Goal: Task Accomplishment & Management: Manage account settings

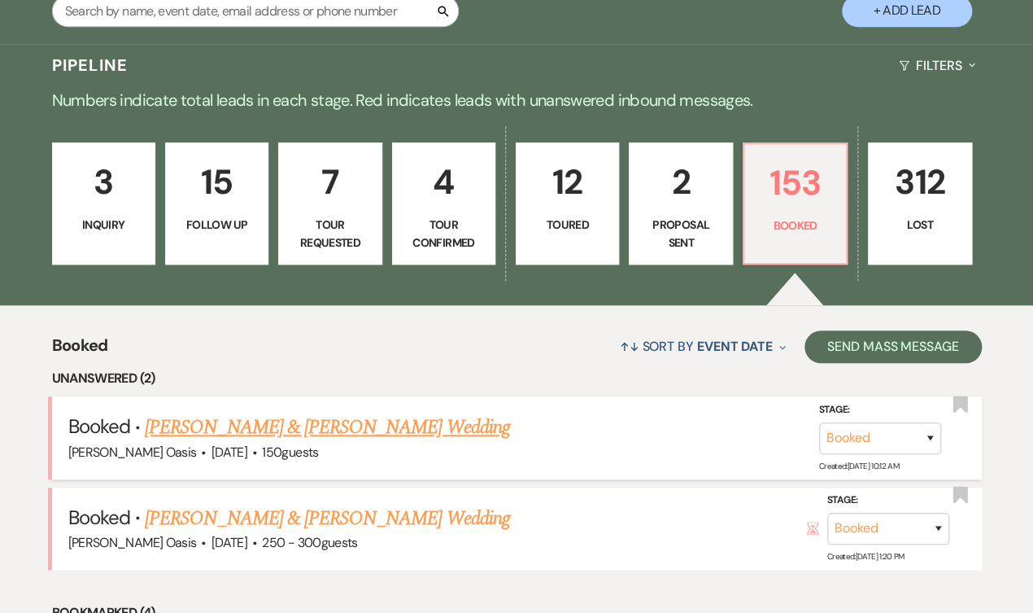
click at [371, 413] on link "[PERSON_NAME] & [PERSON_NAME] Wedding" at bounding box center [327, 427] width 365 height 29
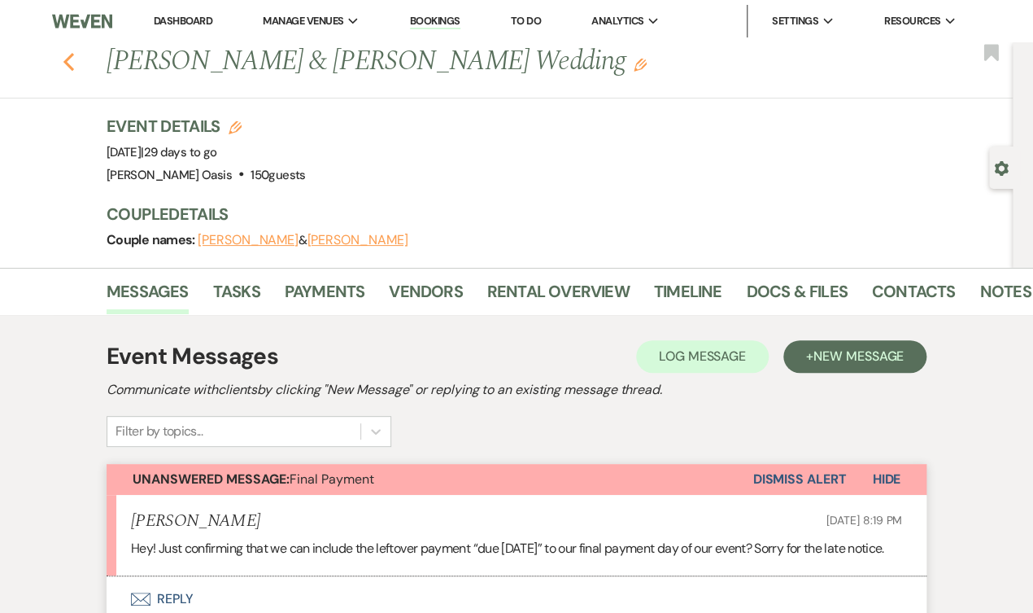
click at [64, 65] on icon "Previous" at bounding box center [69, 62] width 12 height 20
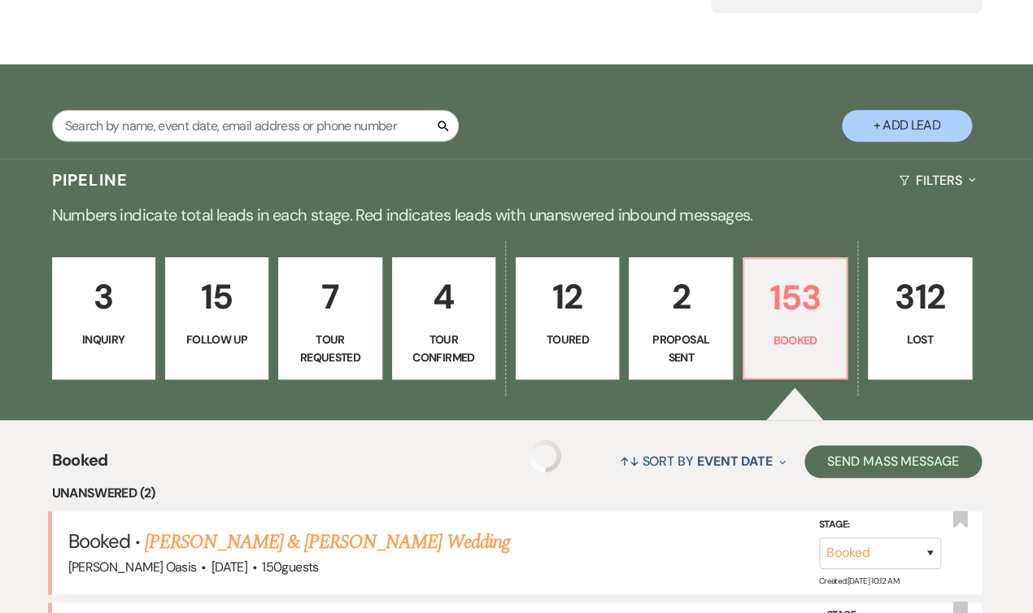
scroll to position [141, 0]
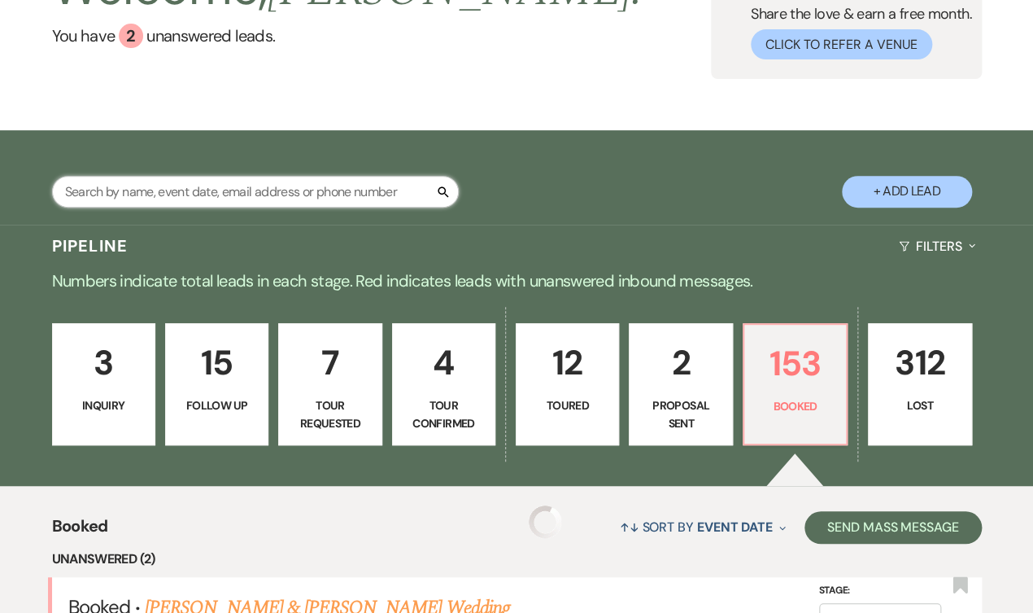
click at [228, 185] on input "text" at bounding box center [255, 192] width 407 height 32
type input "d"
type input "S"
type input "dani"
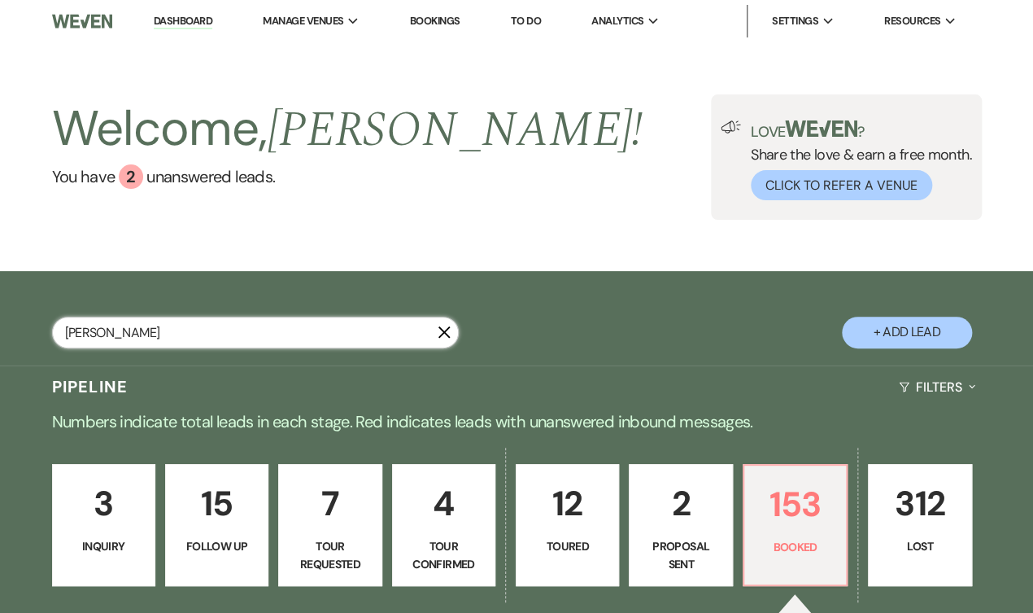
select select "8"
select select "1"
select select "8"
select select "3"
select select "8"
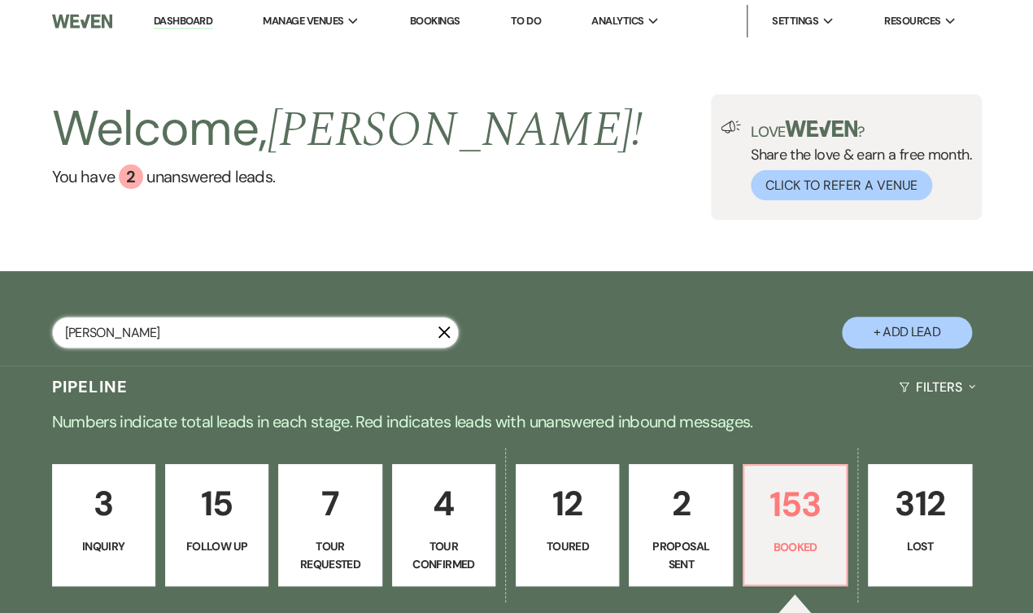
select select "5"
select select "8"
select select "2"
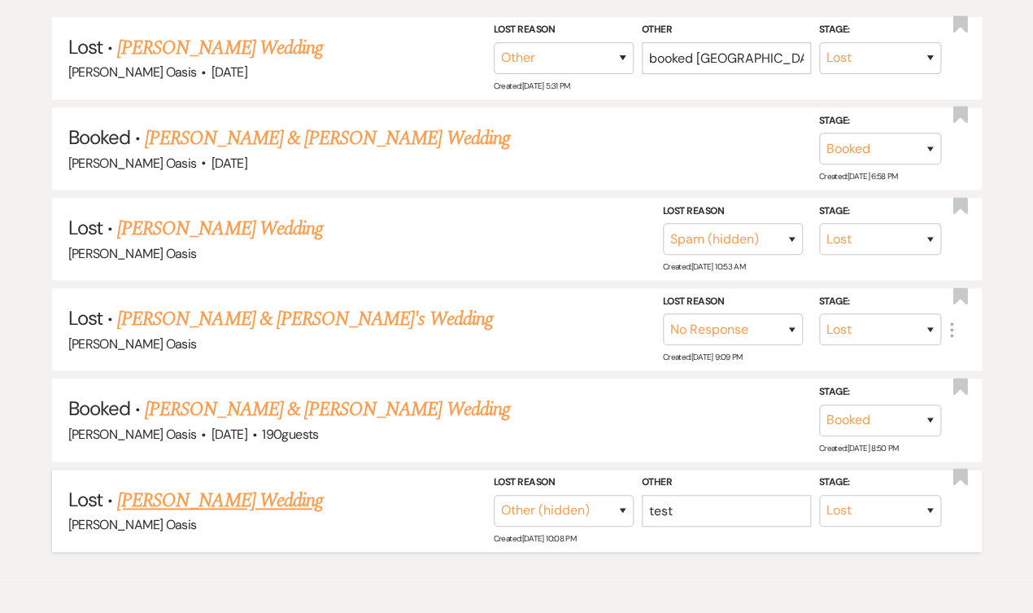
scroll to position [409, 0]
type input "dani"
click at [285, 395] on link "[PERSON_NAME] & [PERSON_NAME] Wedding" at bounding box center [327, 409] width 365 height 29
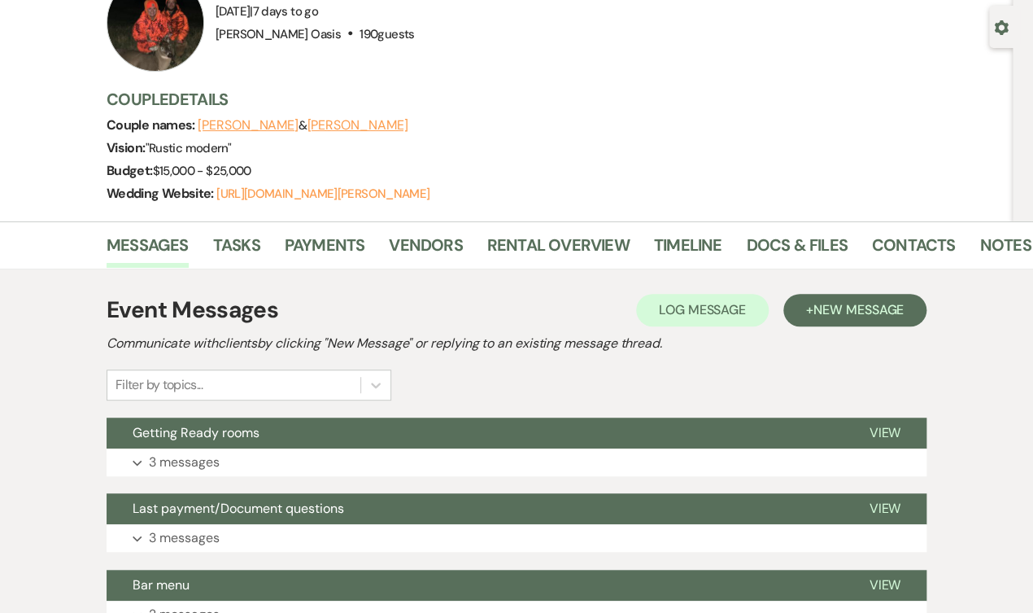
scroll to position [141, 0]
click at [364, 440] on button "Getting Ready rooms" at bounding box center [475, 432] width 736 height 31
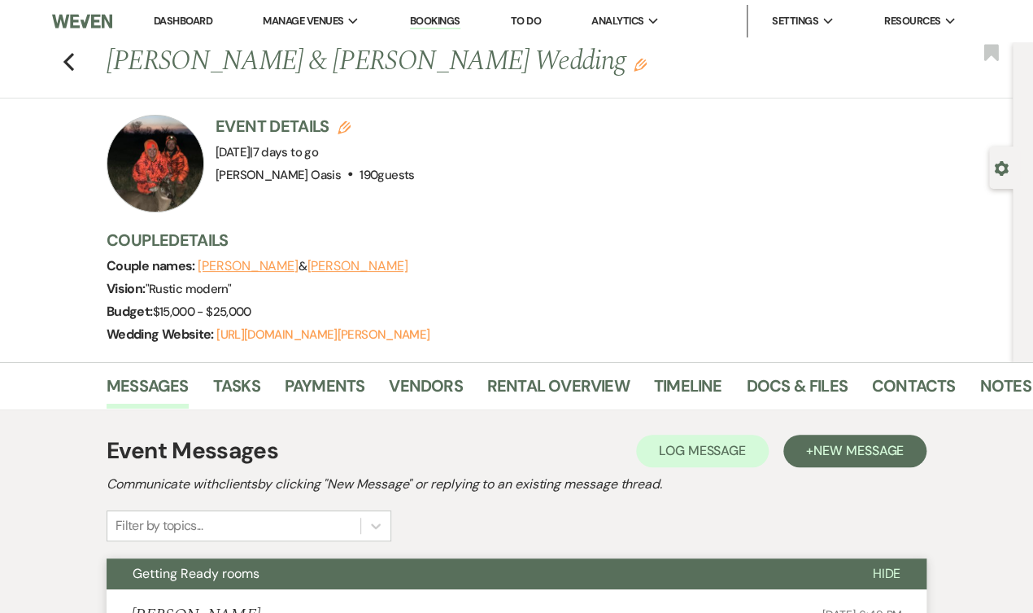
scroll to position [0, 0]
click at [784, 387] on link "Docs & Files" at bounding box center [796, 391] width 101 height 36
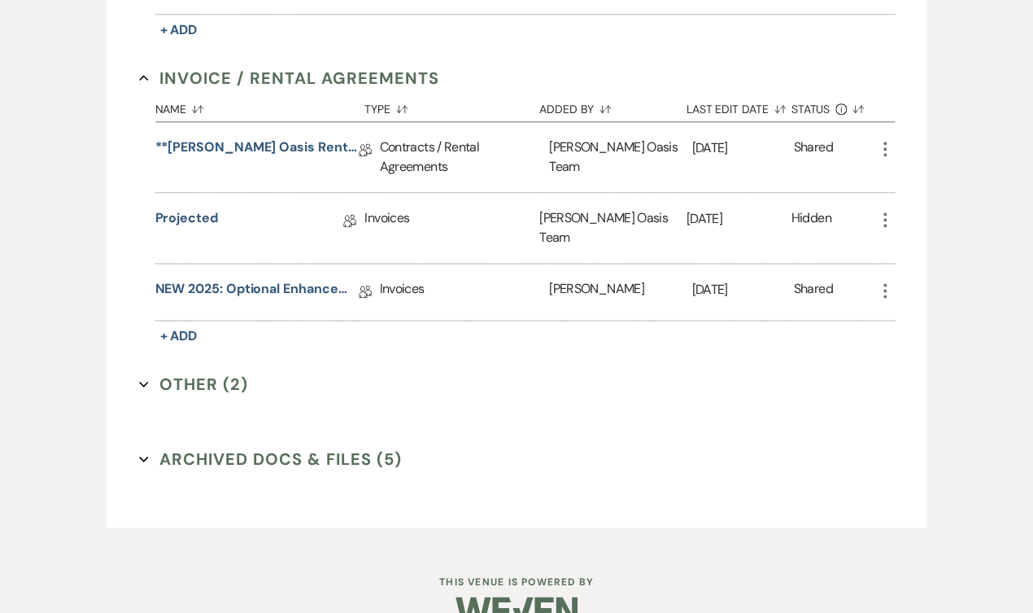
scroll to position [661, 0]
click at [239, 280] on link "NEW 2025: Optional Enhancements + Information" at bounding box center [256, 292] width 203 height 25
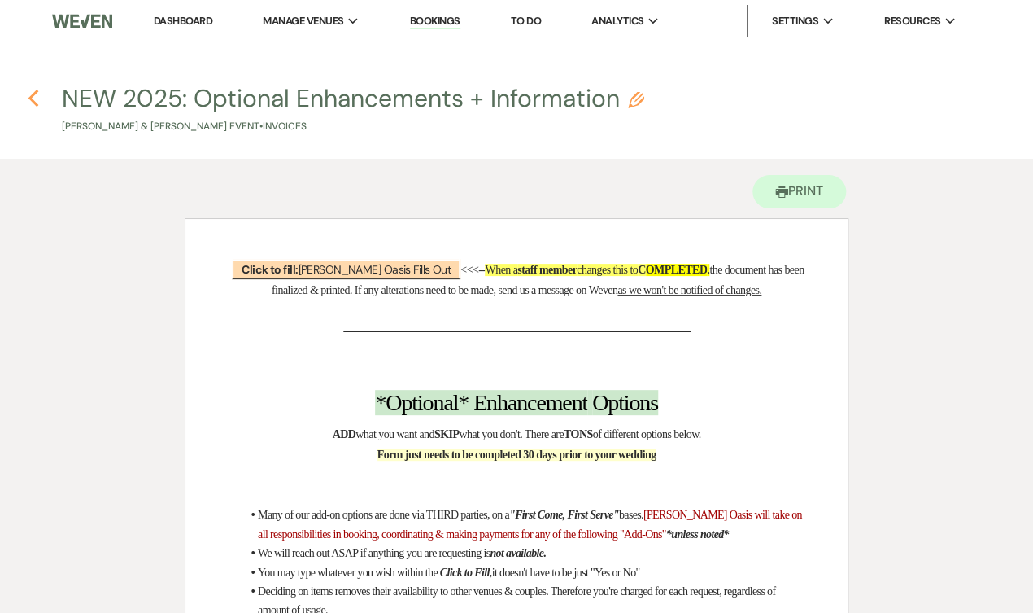
click at [28, 94] on icon "Previous" at bounding box center [34, 99] width 12 height 20
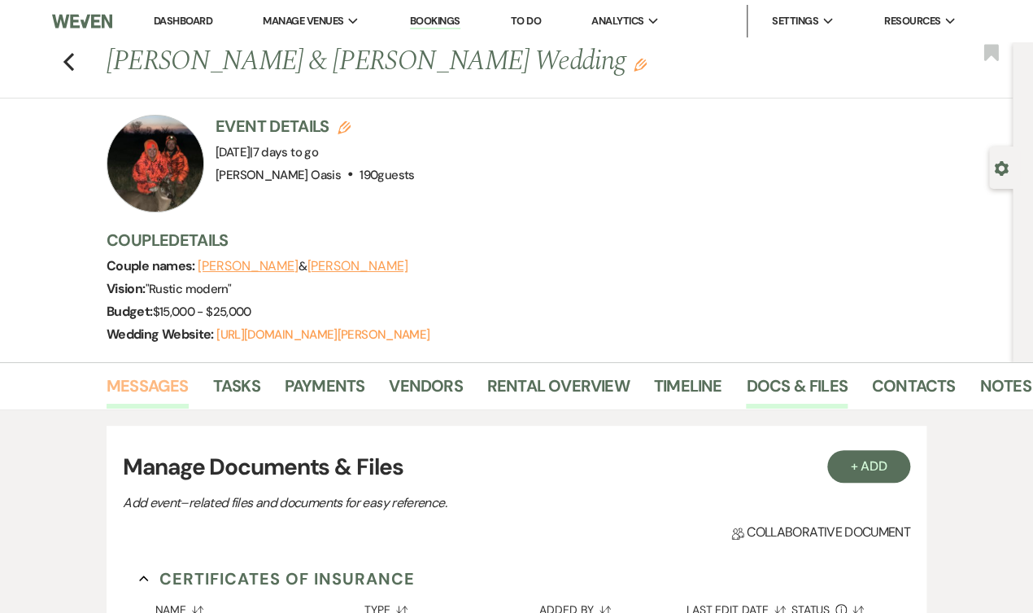
click at [144, 379] on link "Messages" at bounding box center [148, 391] width 82 height 36
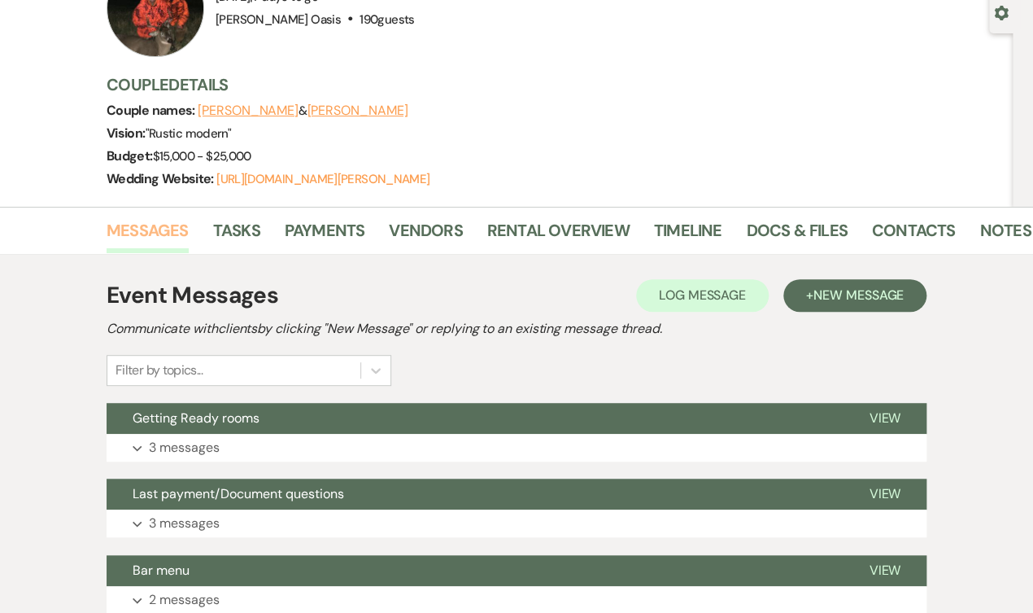
scroll to position [206, 0]
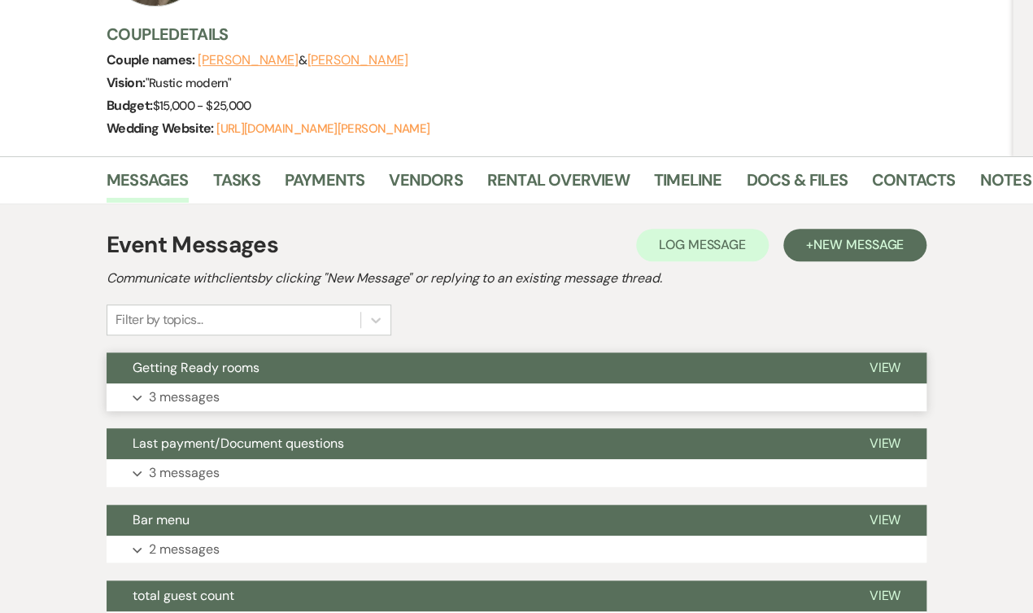
click at [232, 365] on span "Getting Ready rooms" at bounding box center [196, 367] width 127 height 17
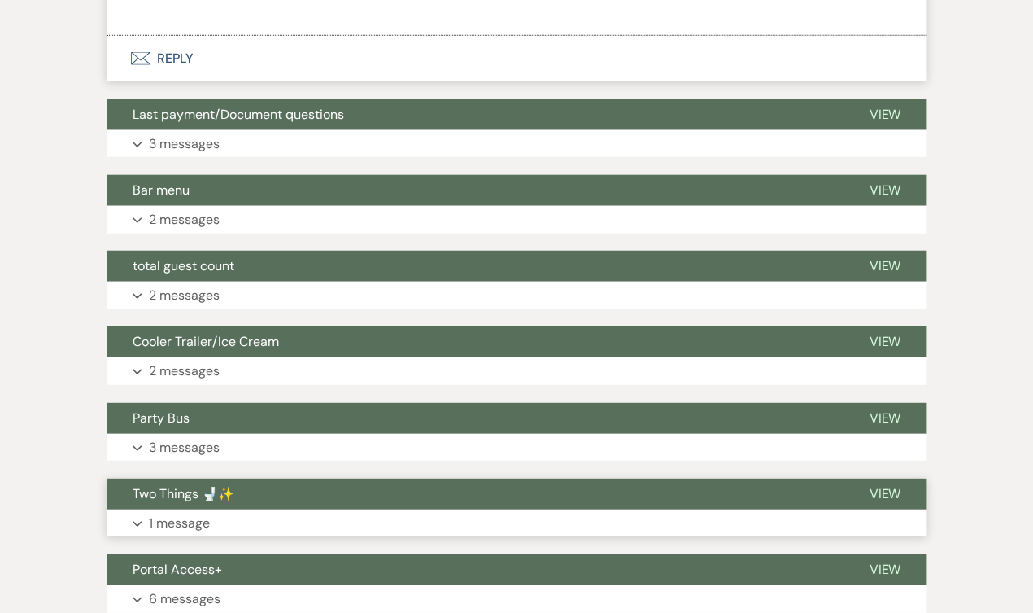
scroll to position [1422, 0]
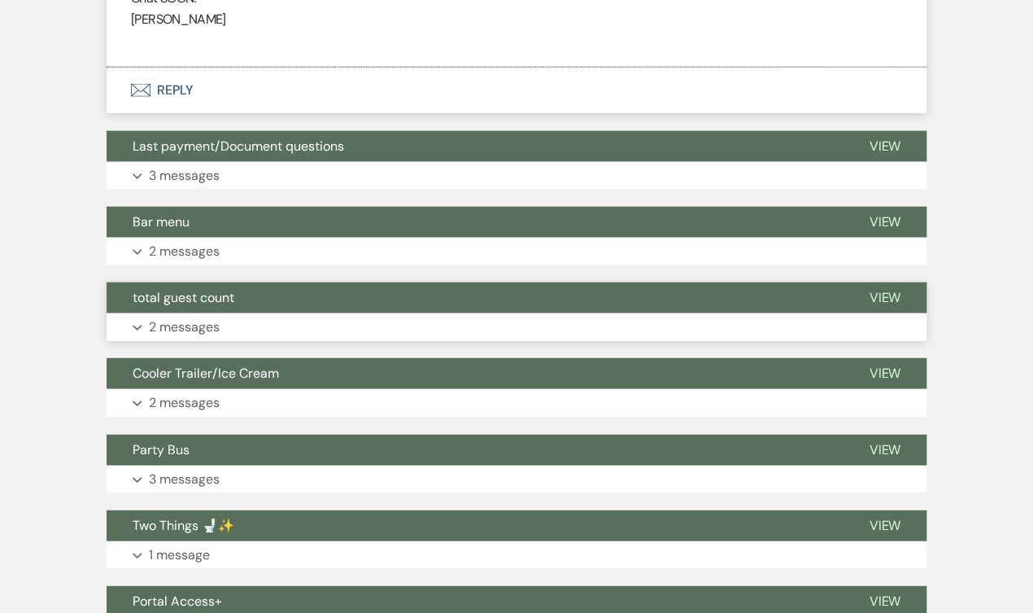
click at [223, 291] on button "total guest count" at bounding box center [475, 297] width 736 height 31
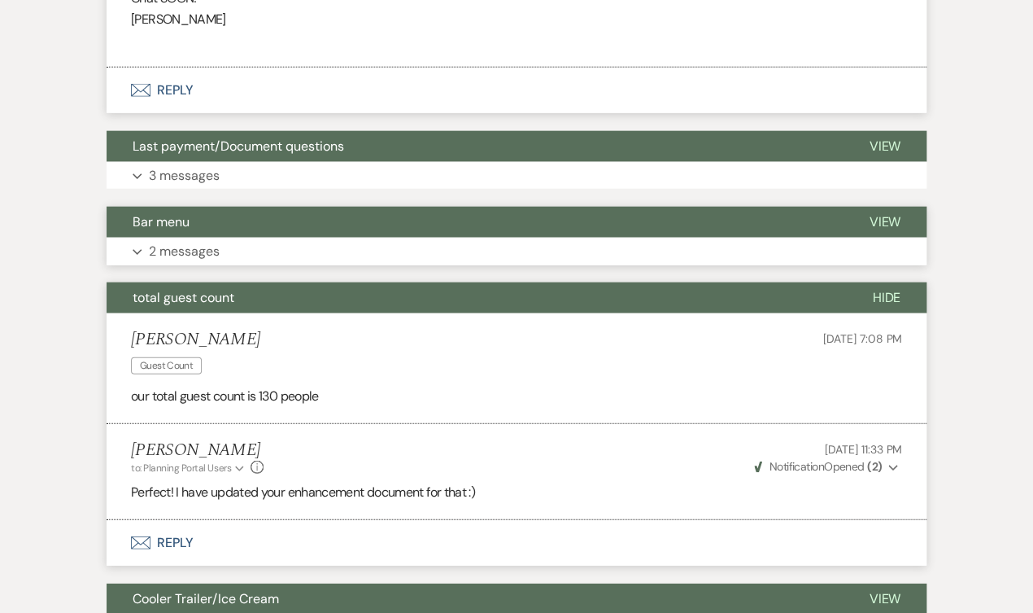
click at [239, 207] on button "Bar menu" at bounding box center [475, 222] width 736 height 31
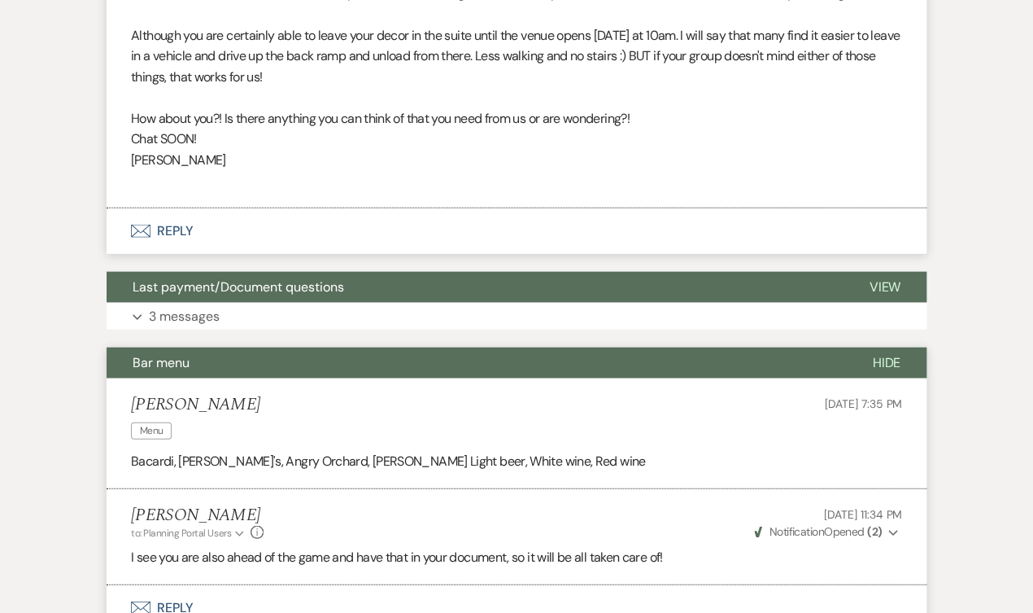
scroll to position [1217, 0]
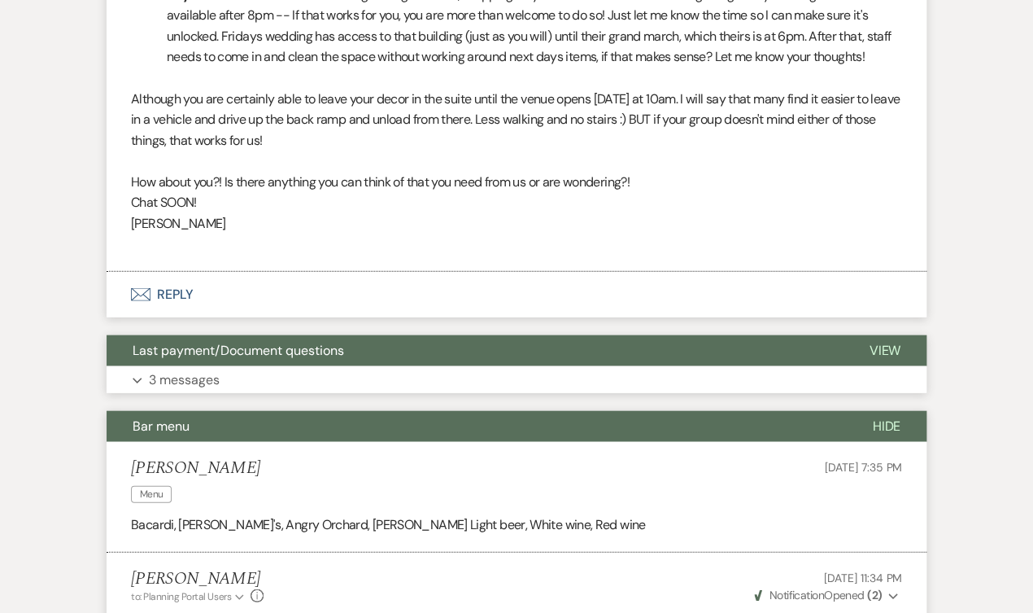
click at [231, 342] on span "Last payment/Document questions" at bounding box center [239, 350] width 212 height 17
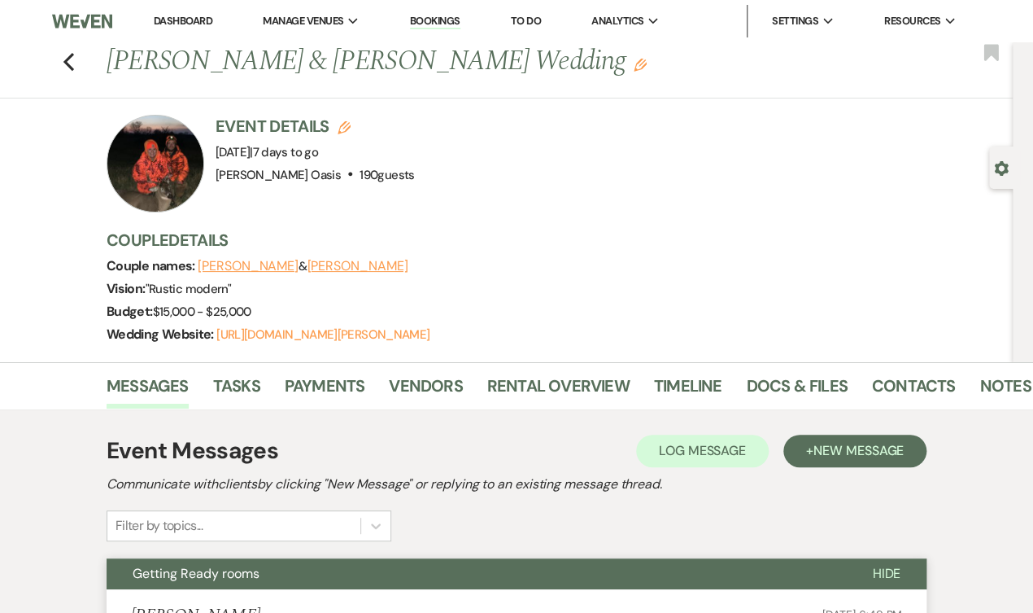
scroll to position [0, 0]
click at [154, 20] on link "Dashboard" at bounding box center [183, 21] width 59 height 14
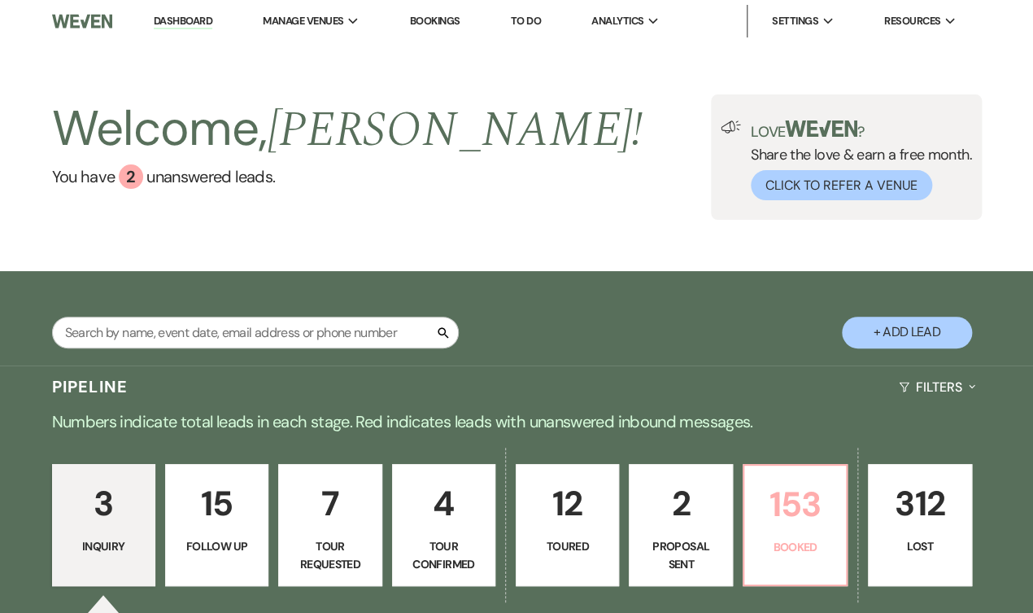
click at [824, 553] on p "Booked" at bounding box center [795, 547] width 82 height 18
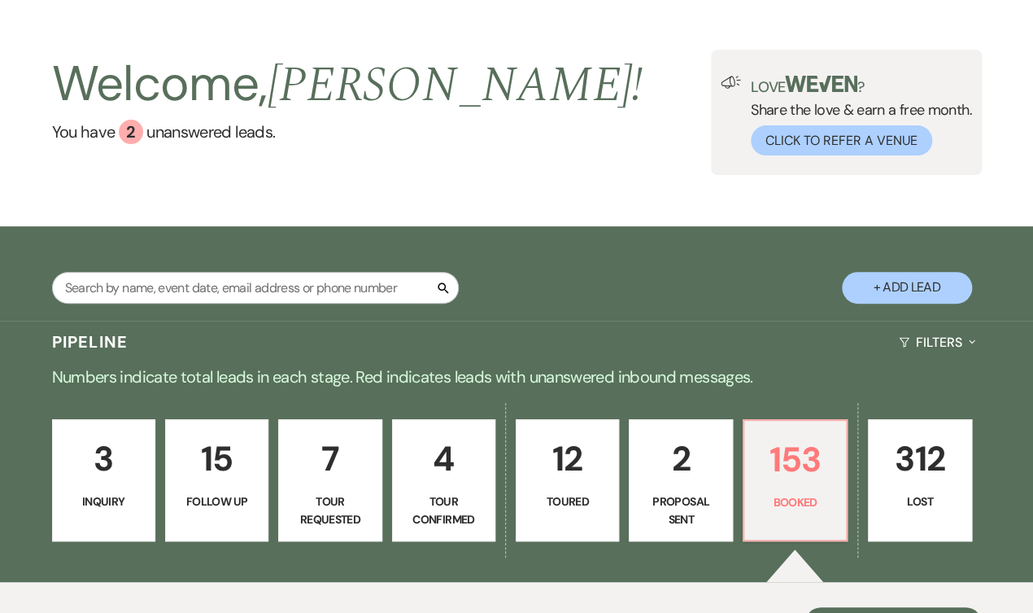
scroll to position [8, 0]
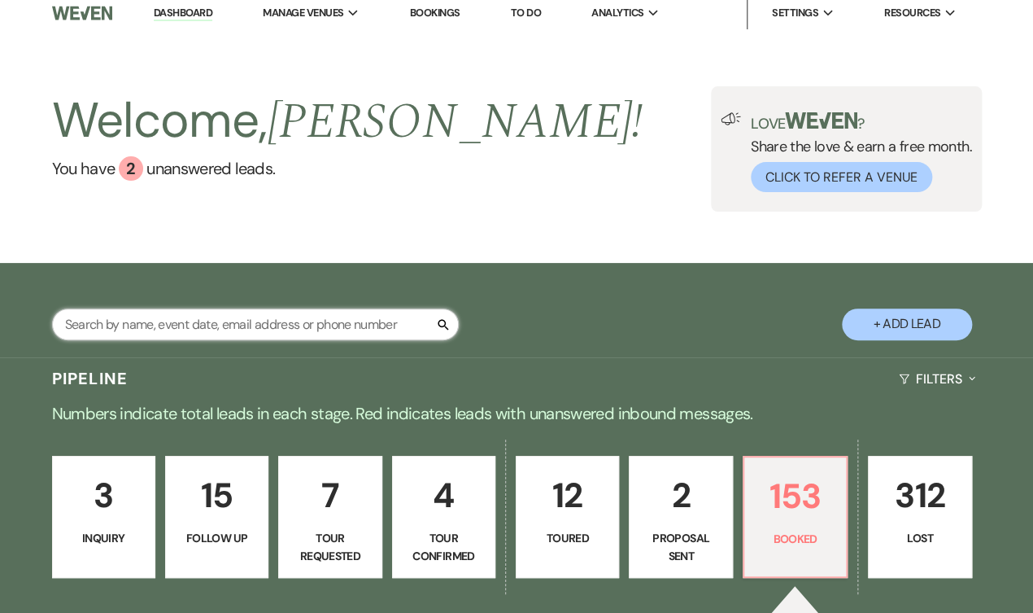
click at [248, 322] on input "text" at bounding box center [255, 324] width 407 height 32
type input "dani"
select select "8"
select select "1"
select select "8"
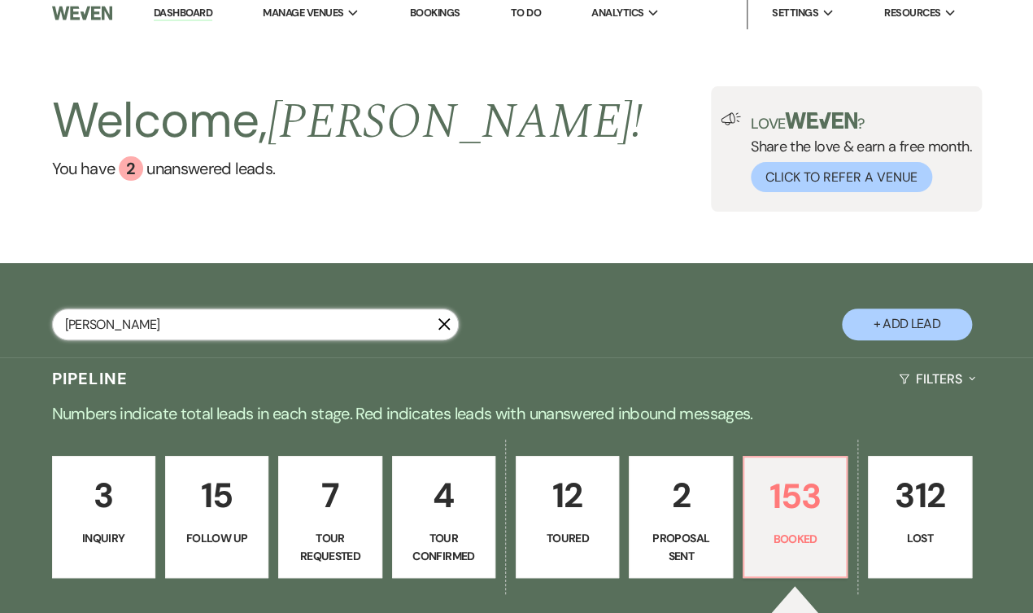
select select "3"
select select "8"
select select "5"
select select "8"
select select "2"
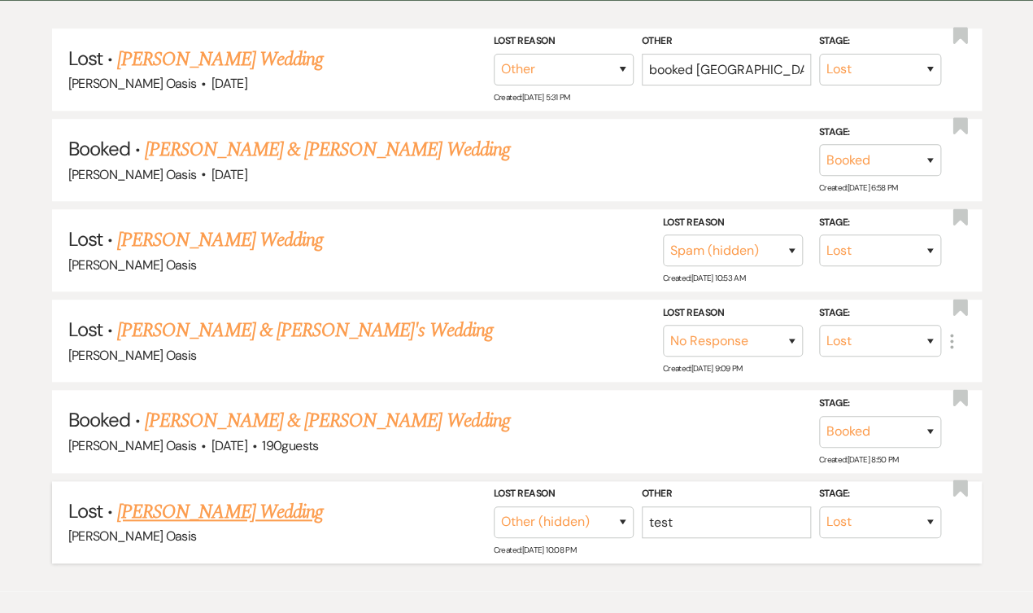
scroll to position [398, 0]
type input "dani"
click at [355, 408] on link "[PERSON_NAME] & [PERSON_NAME] Wedding" at bounding box center [327, 420] width 365 height 29
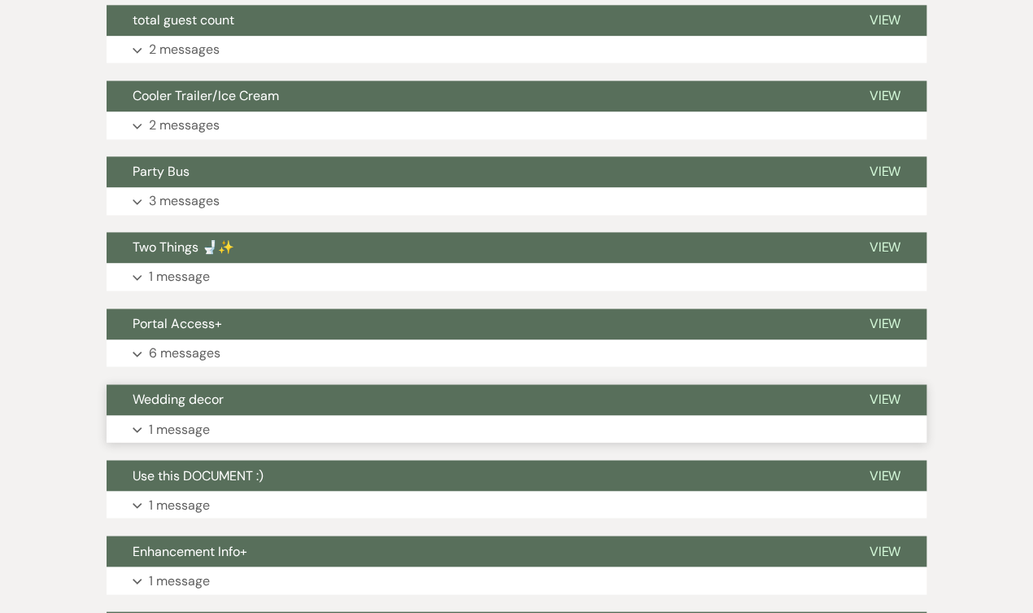
scroll to position [783, 0]
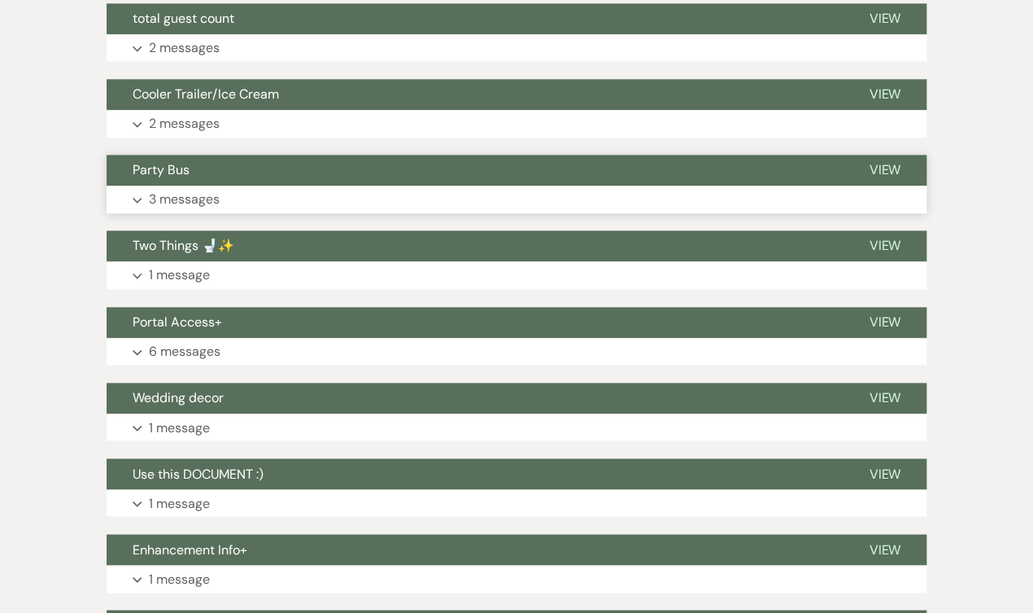
click at [314, 159] on button "Party Bus" at bounding box center [475, 170] width 736 height 31
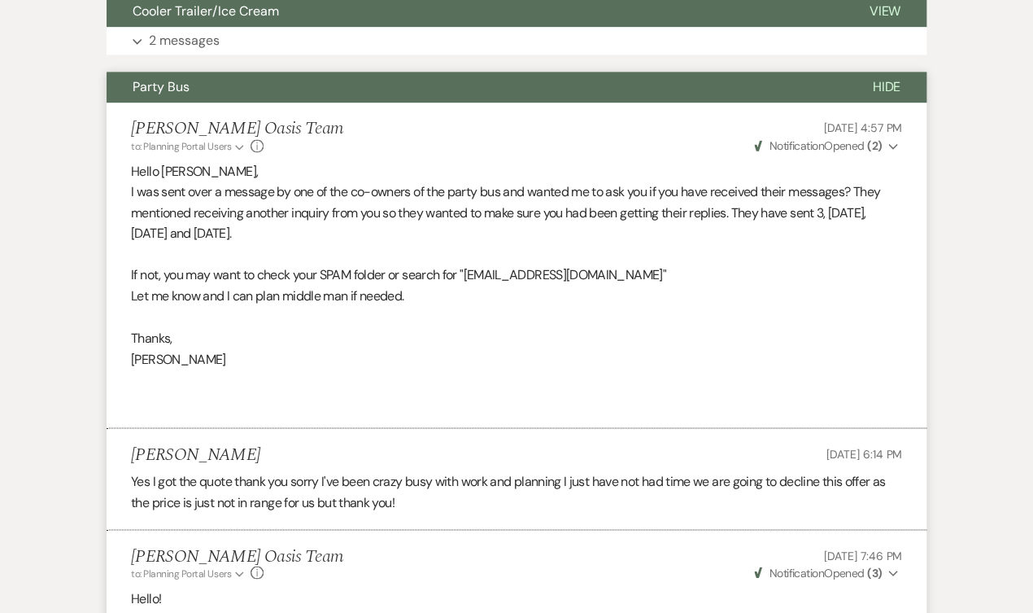
scroll to position [743, 0]
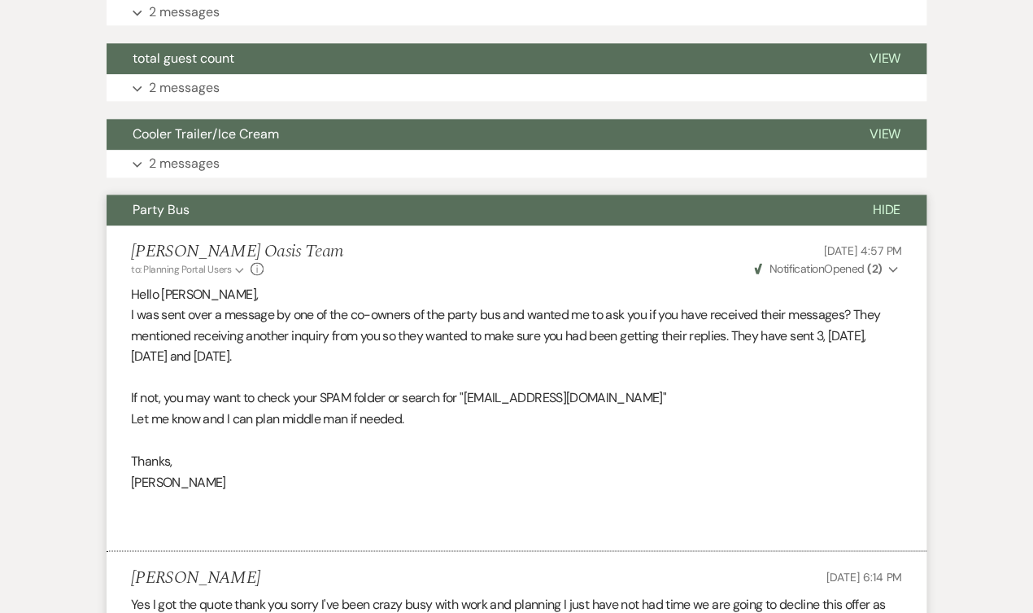
click at [895, 201] on span "Hide" at bounding box center [886, 209] width 28 height 17
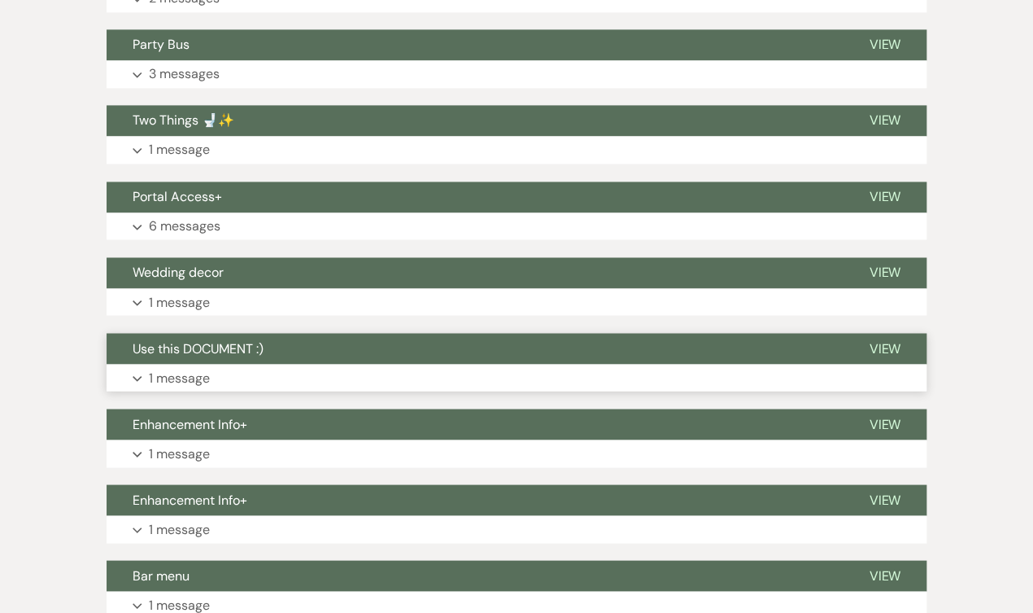
scroll to position [963, 0]
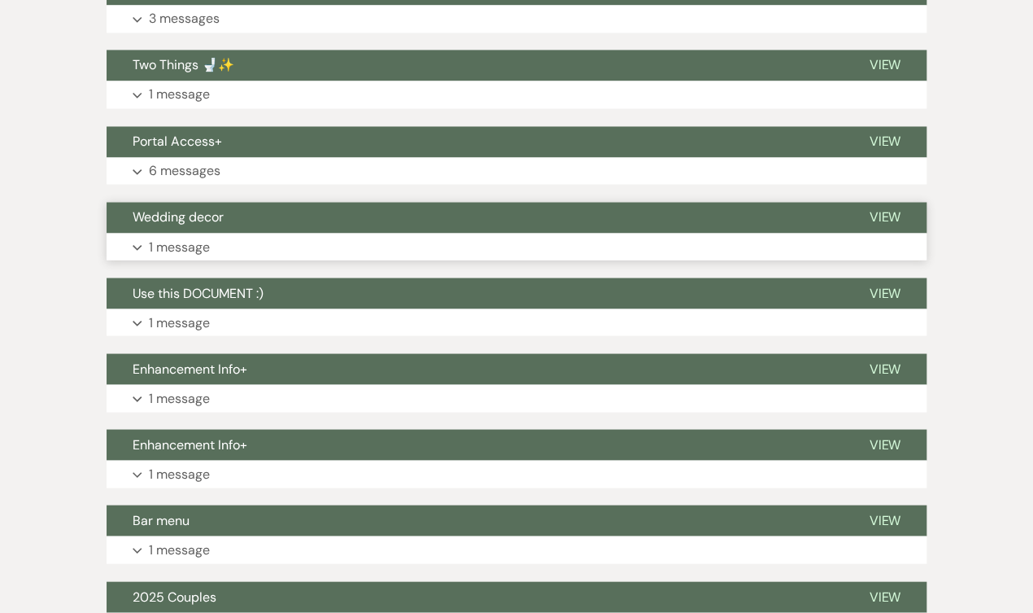
click at [882, 208] on span "View" at bounding box center [885, 216] width 32 height 17
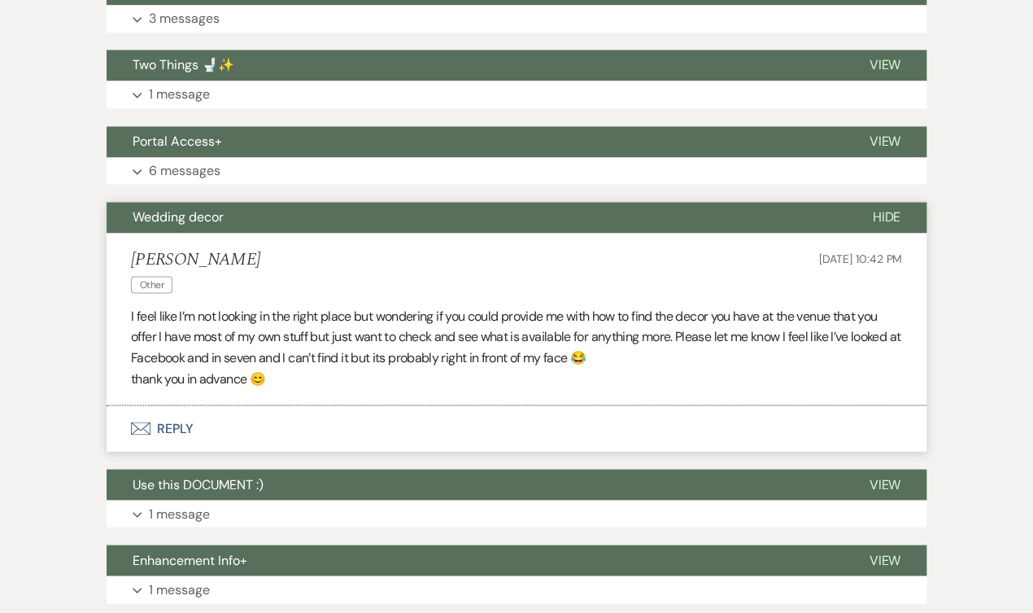
click at [882, 208] on span "Hide" at bounding box center [886, 216] width 28 height 17
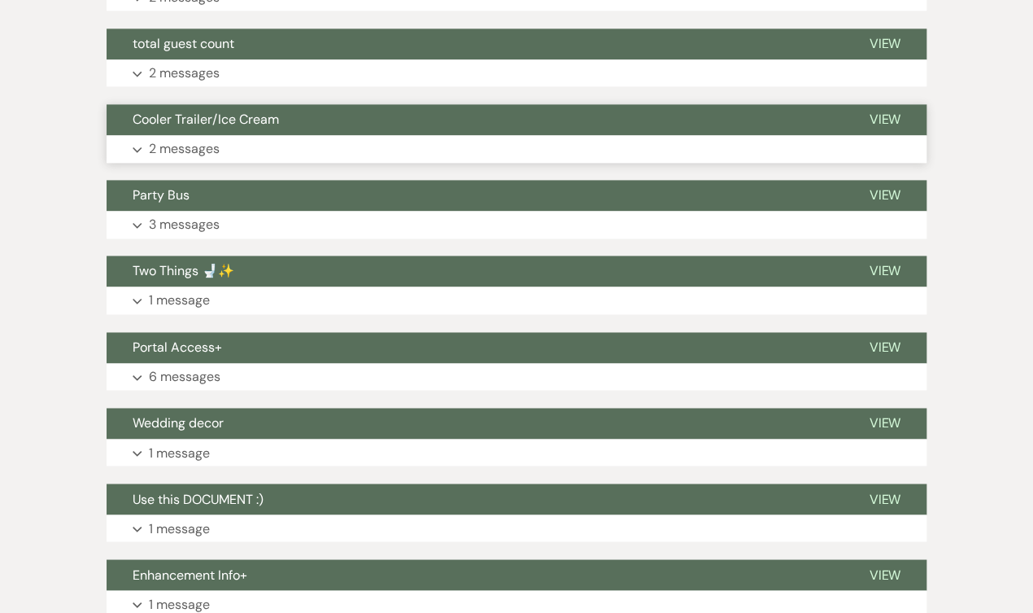
scroll to position [758, 0]
click at [895, 111] on span "View" at bounding box center [885, 119] width 32 height 17
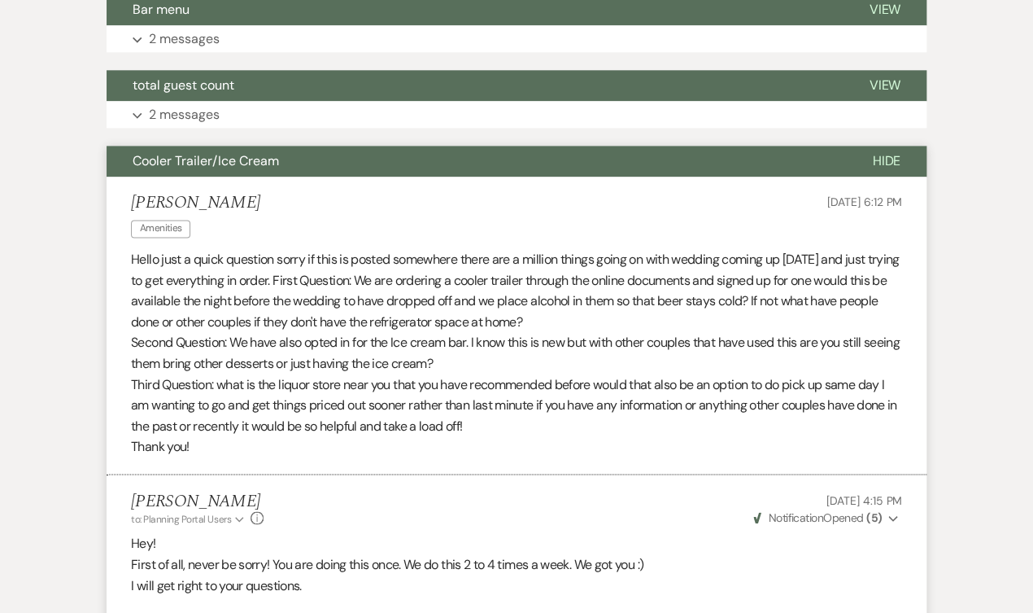
scroll to position [700, 0]
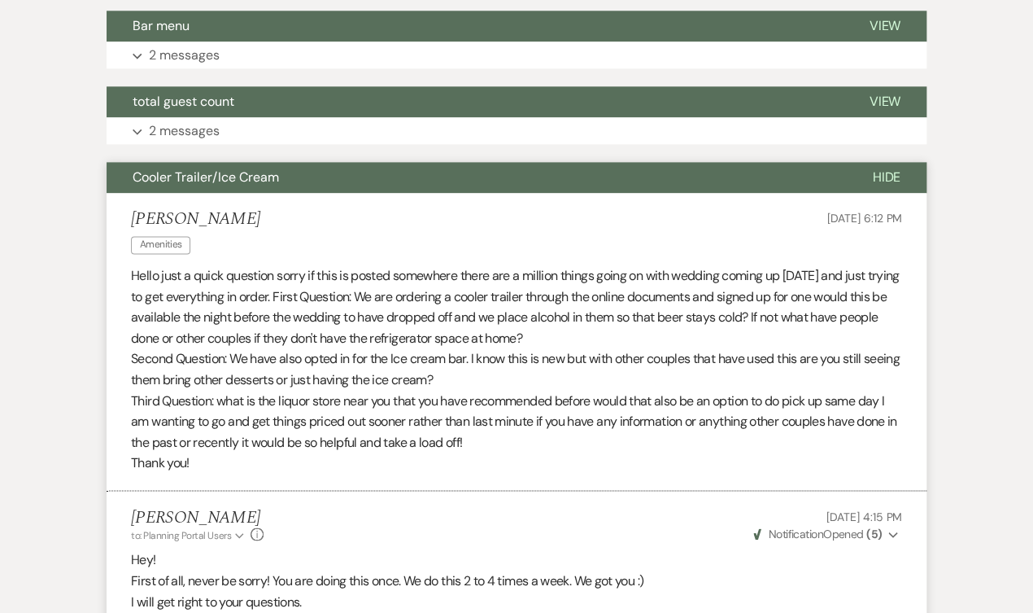
click at [901, 168] on button "Hide" at bounding box center [886, 177] width 81 height 31
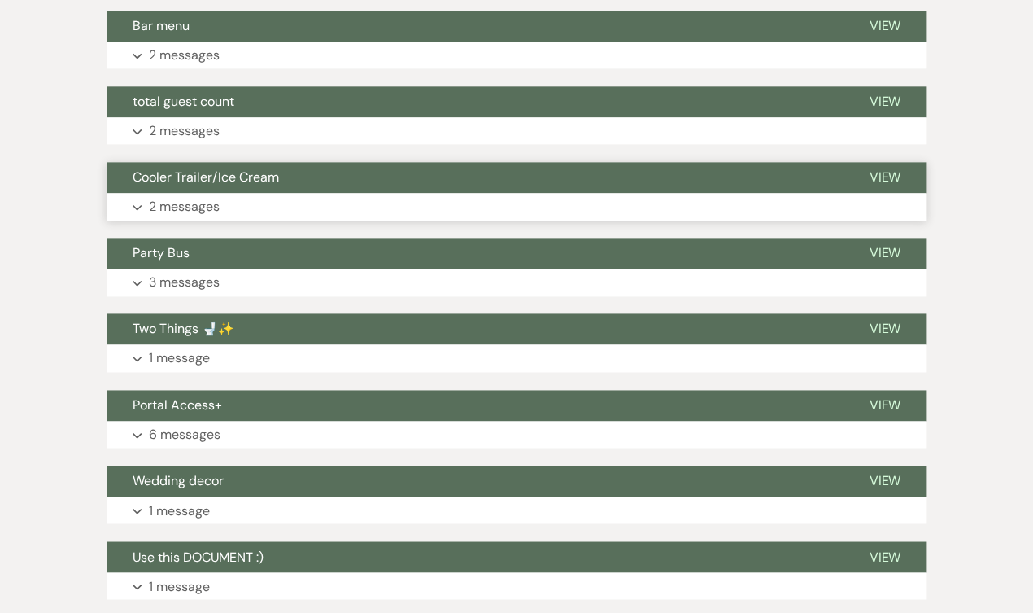
click at [635, 162] on button "Cooler Trailer/Ice Cream" at bounding box center [475, 177] width 736 height 31
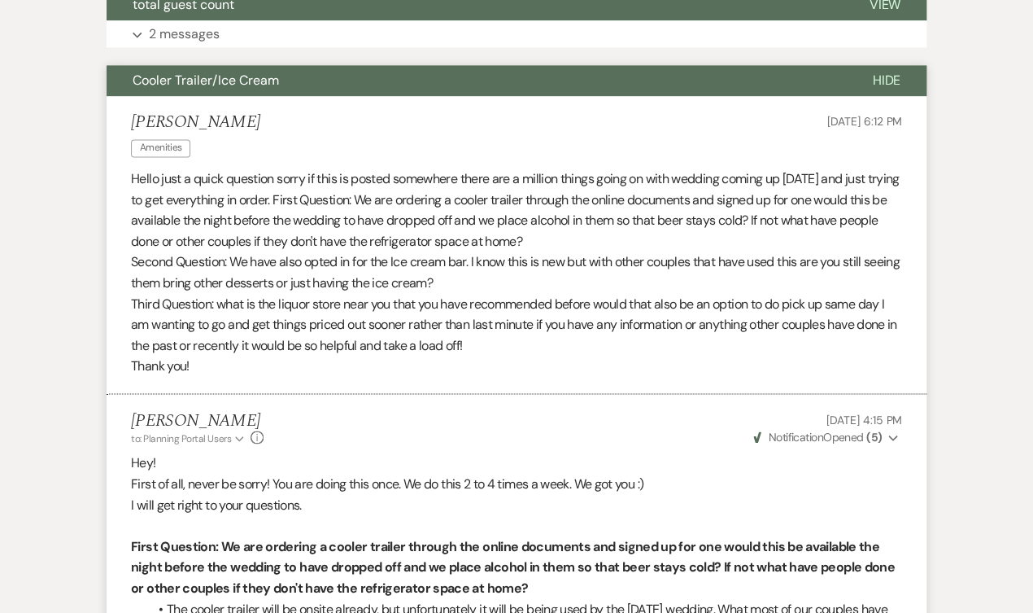
scroll to position [652, 0]
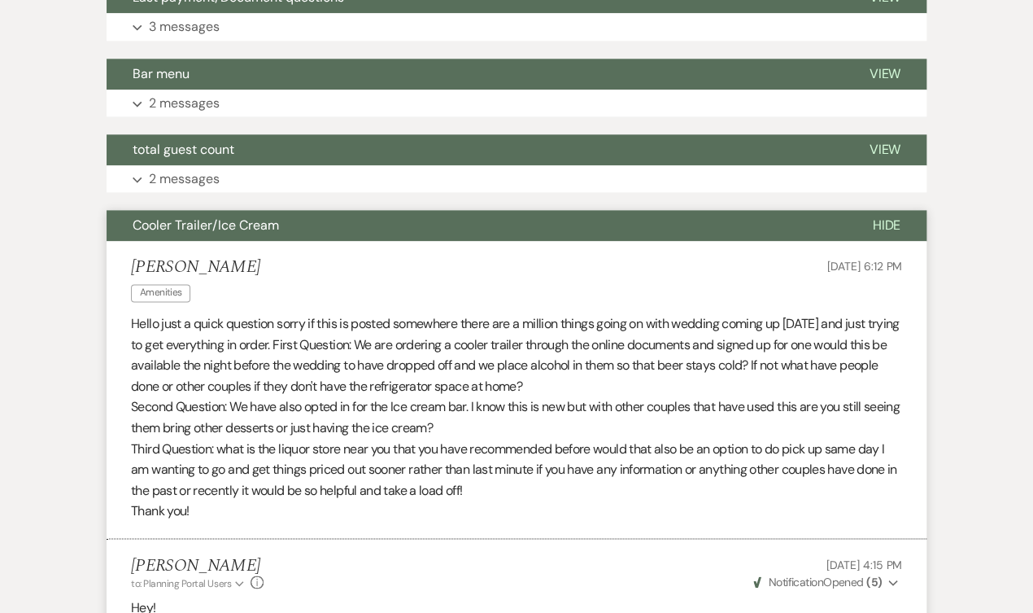
click at [600, 210] on button "Cooler Trailer/Ice Cream" at bounding box center [477, 225] width 740 height 31
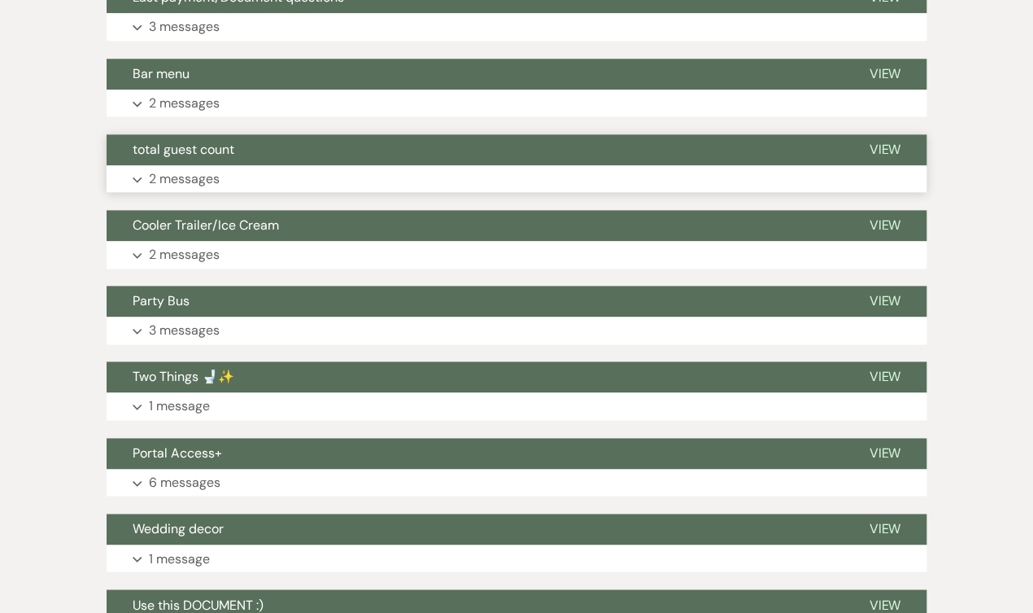
click at [595, 152] on button "total guest count" at bounding box center [475, 149] width 736 height 31
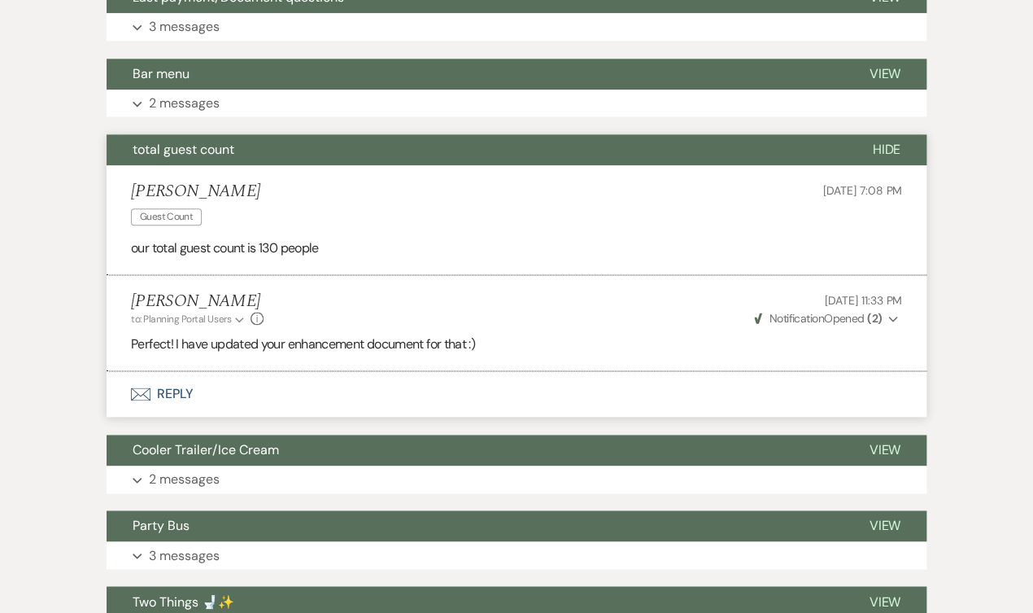
click at [582, 141] on button "total guest count" at bounding box center [477, 149] width 740 height 31
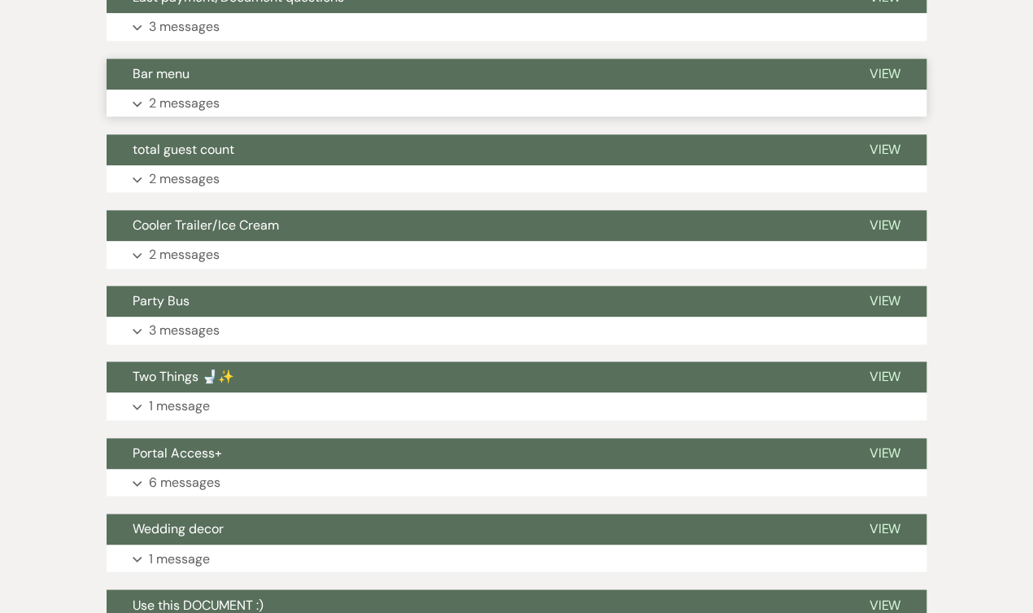
click at [570, 81] on button "Bar menu" at bounding box center [475, 74] width 736 height 31
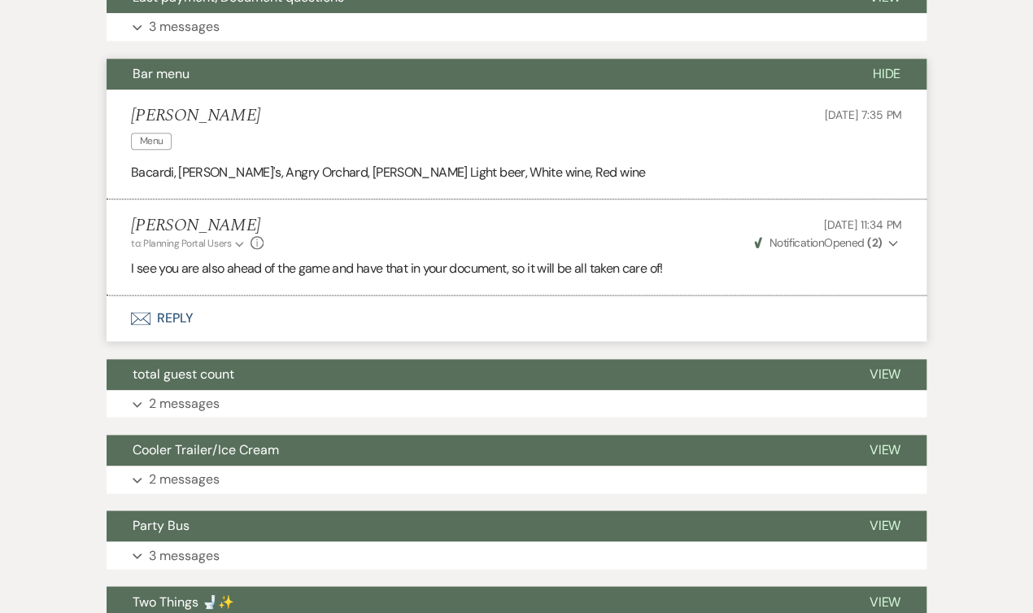
click at [569, 76] on button "Bar menu" at bounding box center [477, 74] width 740 height 31
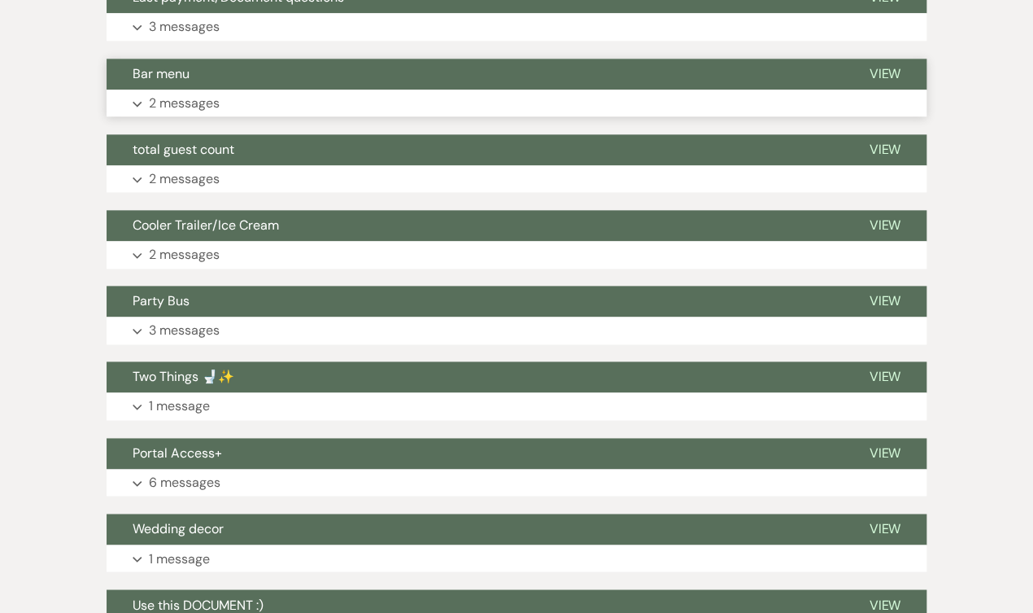
click at [569, 76] on button "Bar menu" at bounding box center [475, 74] width 736 height 31
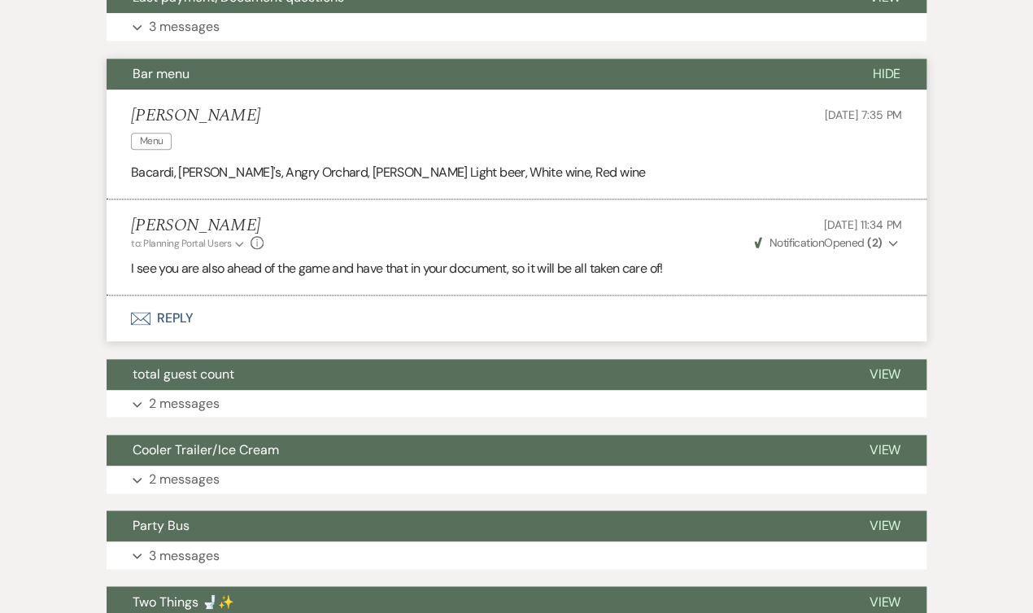
click at [569, 76] on button "Bar menu" at bounding box center [477, 74] width 740 height 31
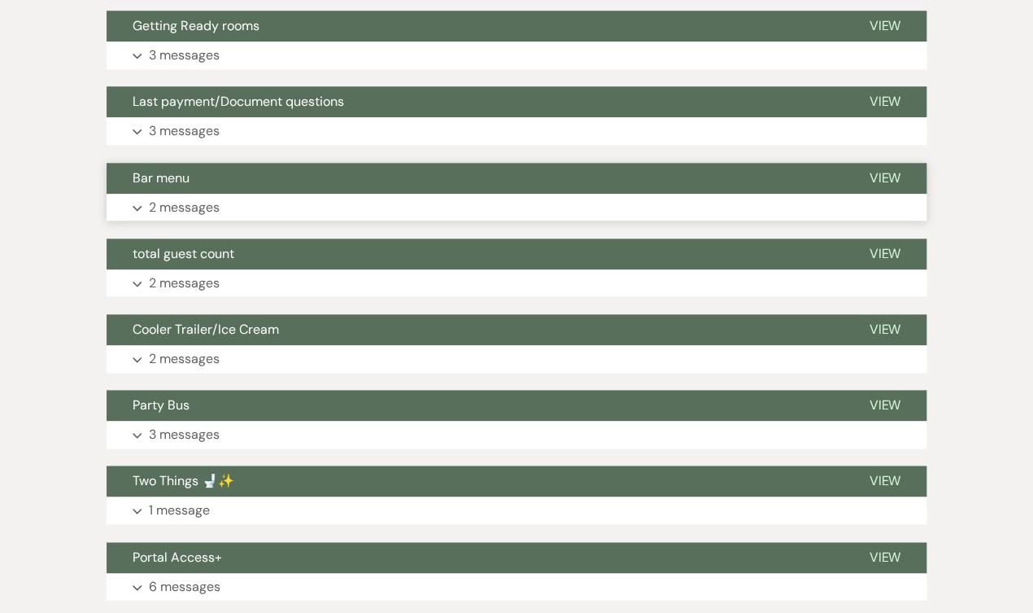
scroll to position [535, 0]
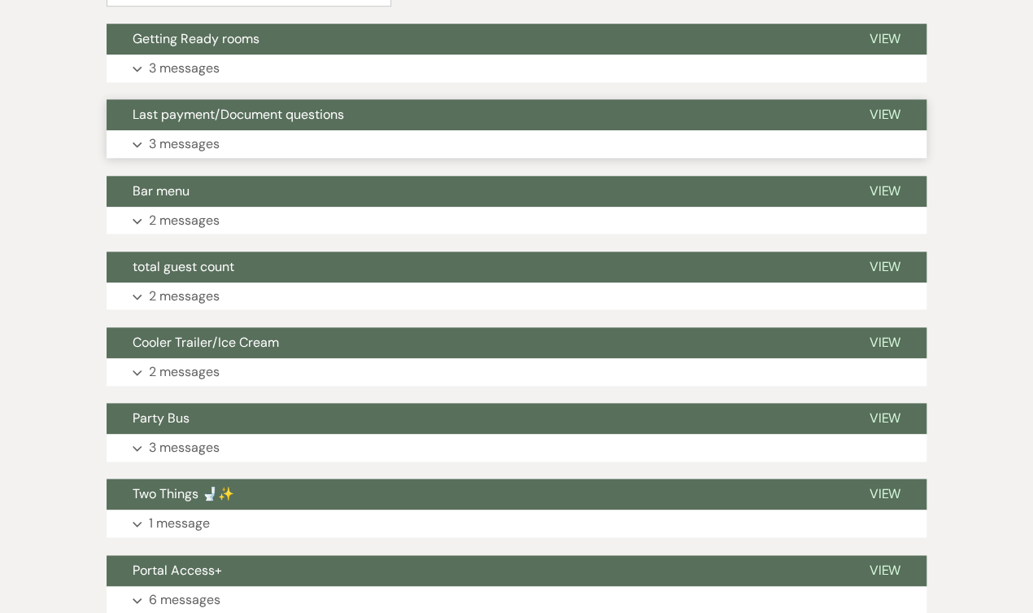
click at [545, 114] on button "Last payment/Document questions" at bounding box center [475, 114] width 736 height 31
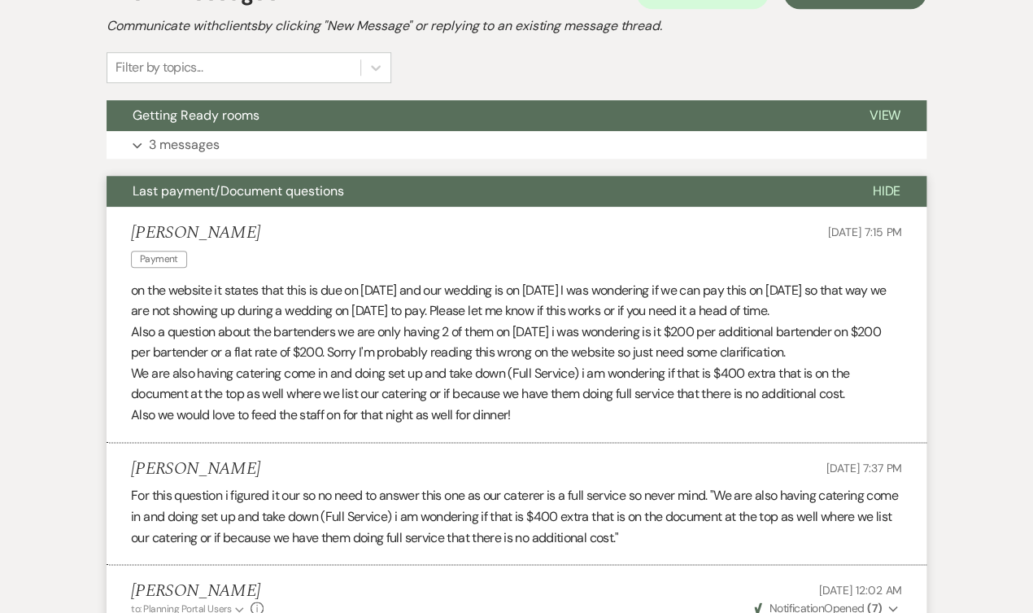
scroll to position [410, 0]
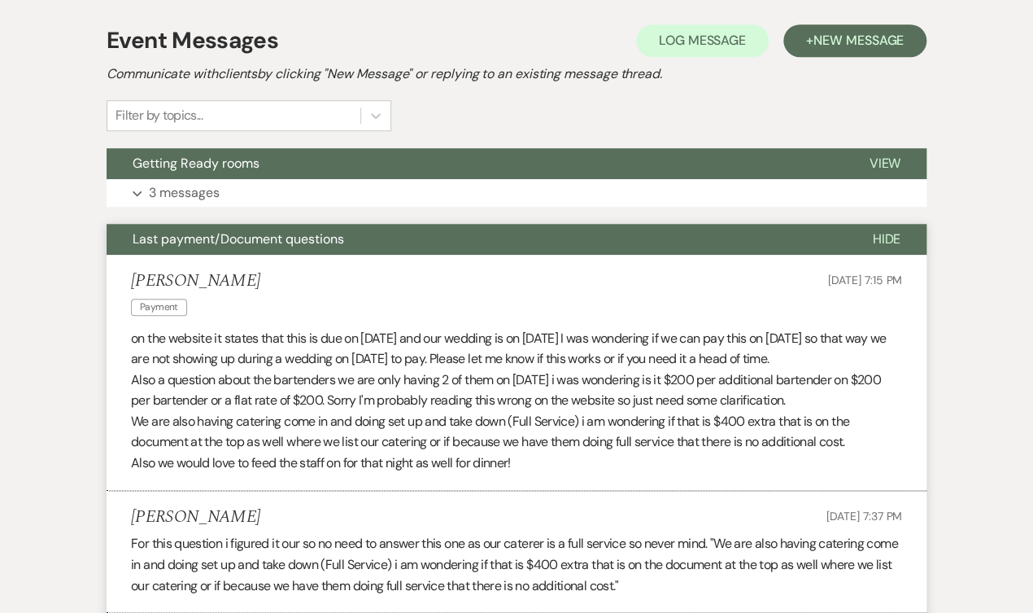
click at [408, 235] on button "Last payment/Document questions" at bounding box center [477, 239] width 740 height 31
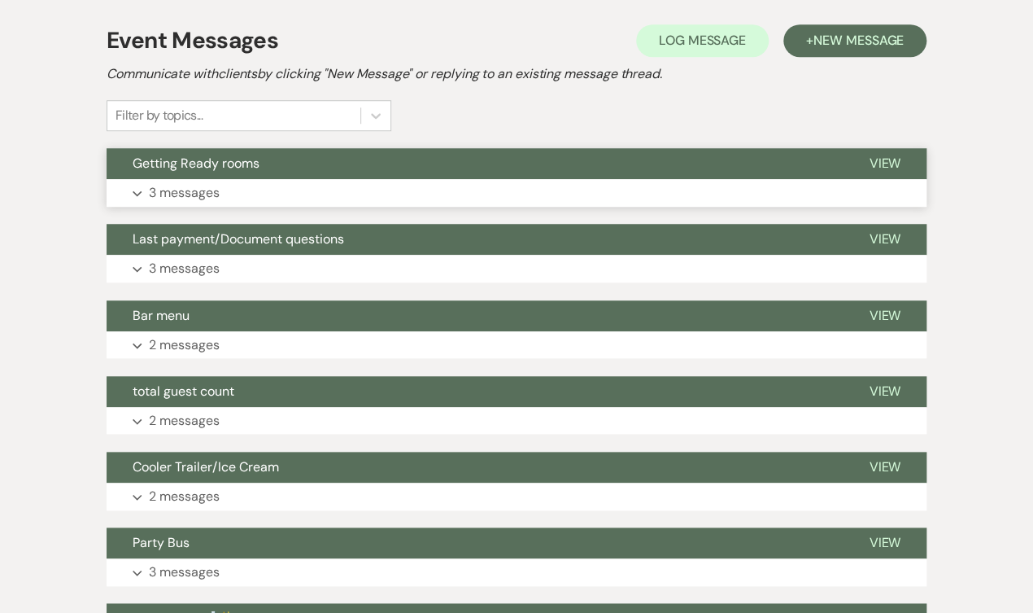
click at [411, 162] on button "Getting Ready rooms" at bounding box center [475, 163] width 736 height 31
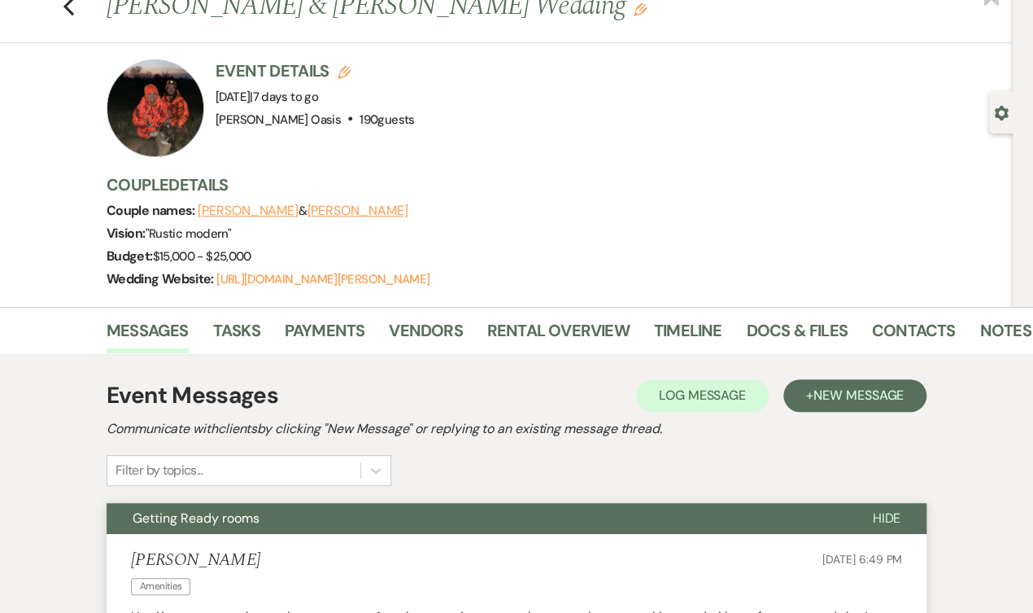
scroll to position [65, 0]
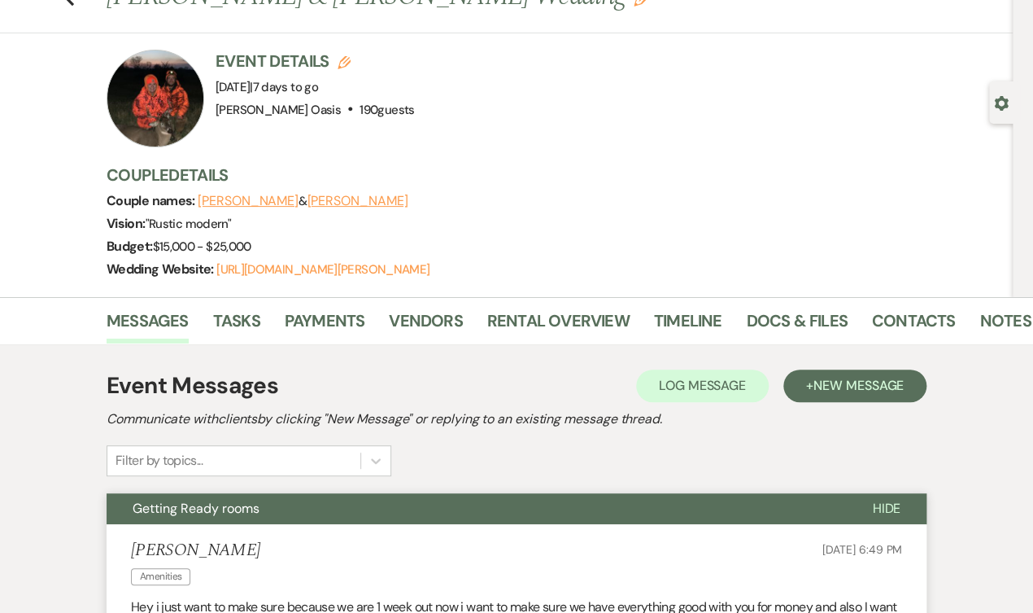
click at [385, 503] on button "Getting Ready rooms" at bounding box center [477, 508] width 740 height 31
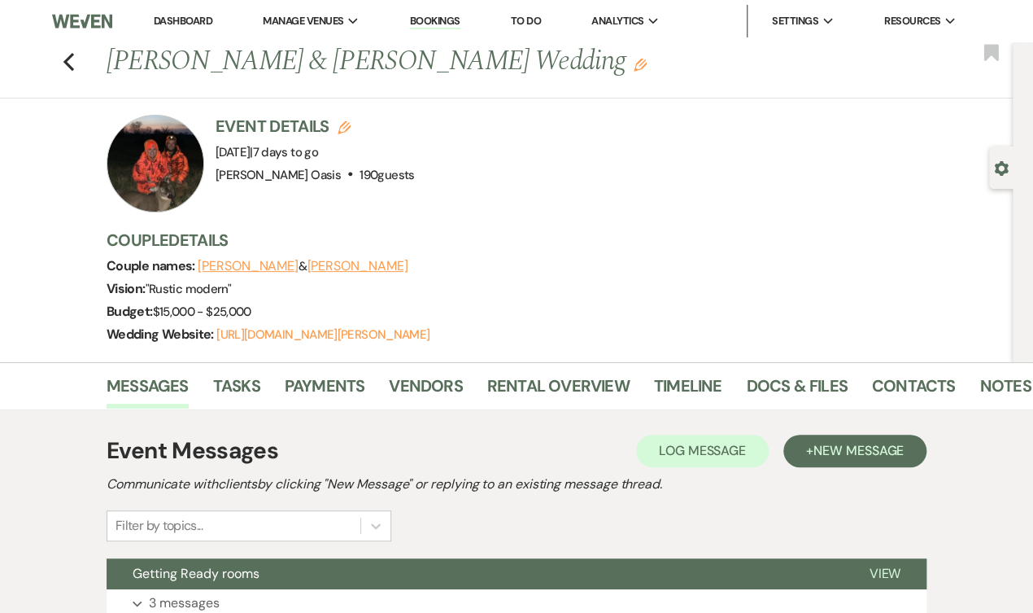
scroll to position [0, 0]
click at [154, 18] on link "Dashboard" at bounding box center [183, 21] width 59 height 14
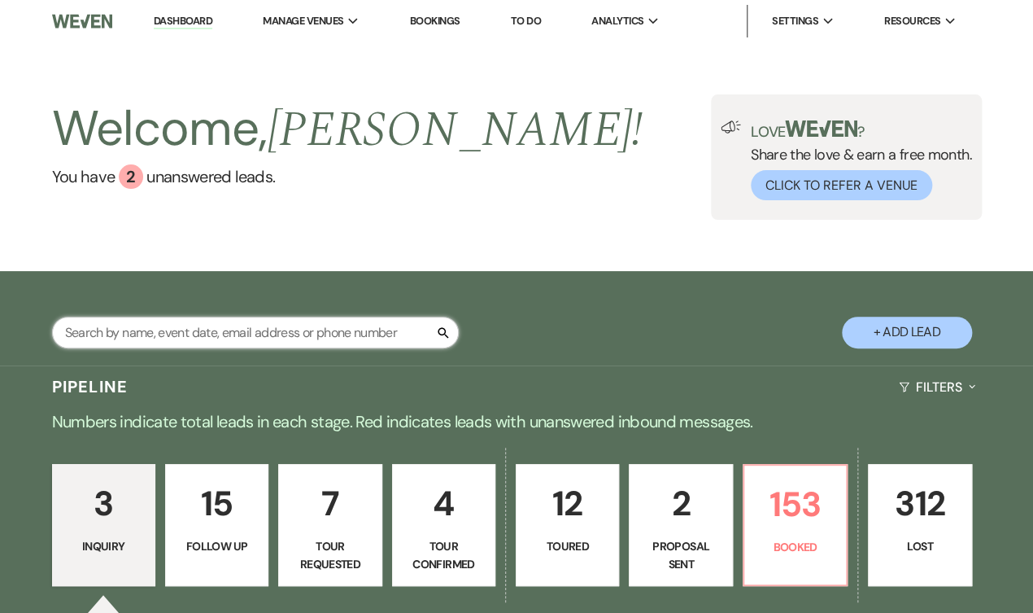
click at [330, 338] on input "text" at bounding box center [255, 333] width 407 height 32
type input "i"
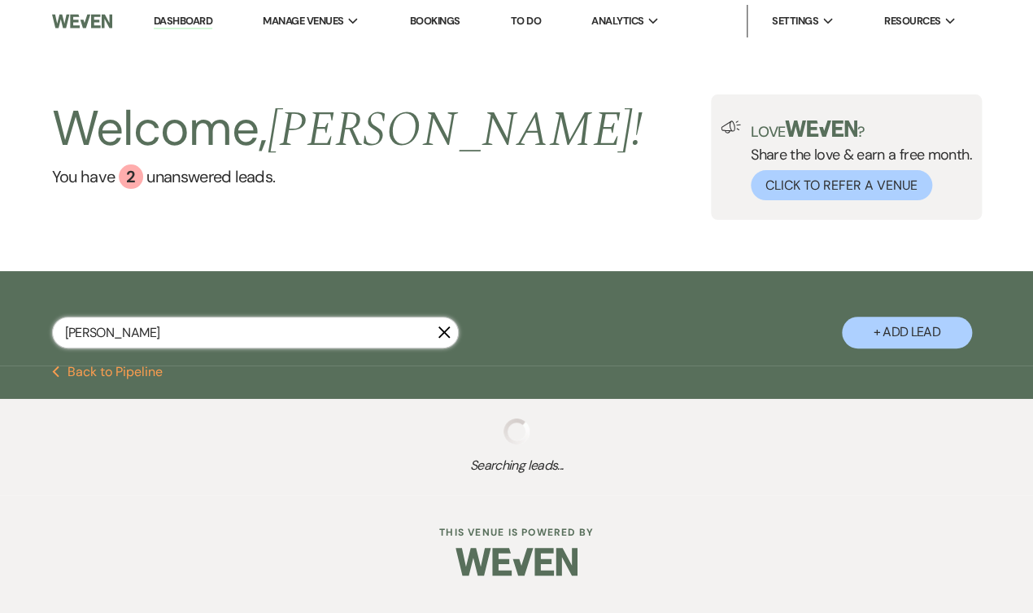
type input "dani"
select select "8"
select select "1"
select select "8"
select select "3"
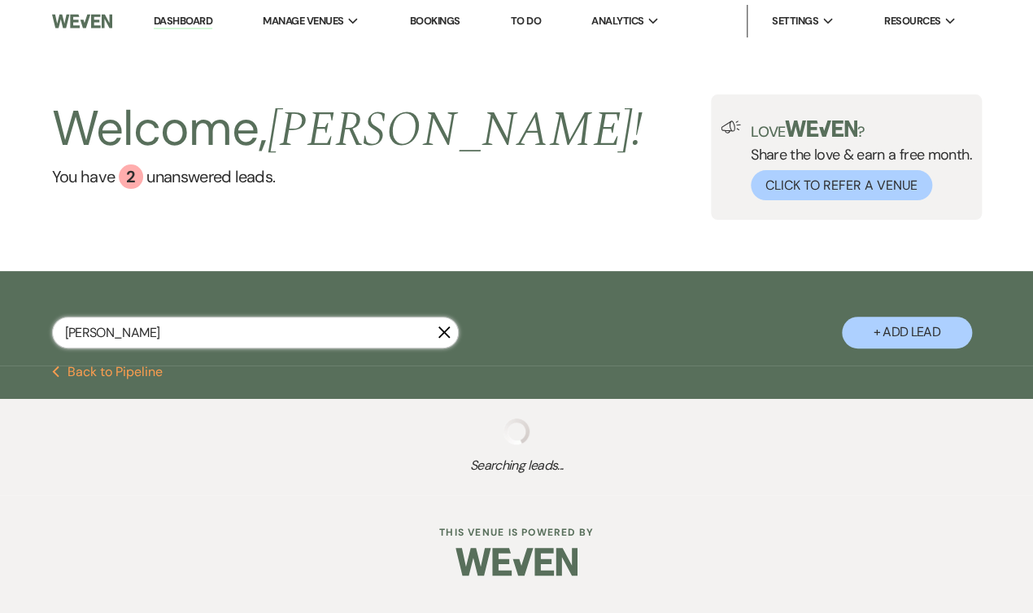
select select "8"
select select "5"
select select "8"
select select "2"
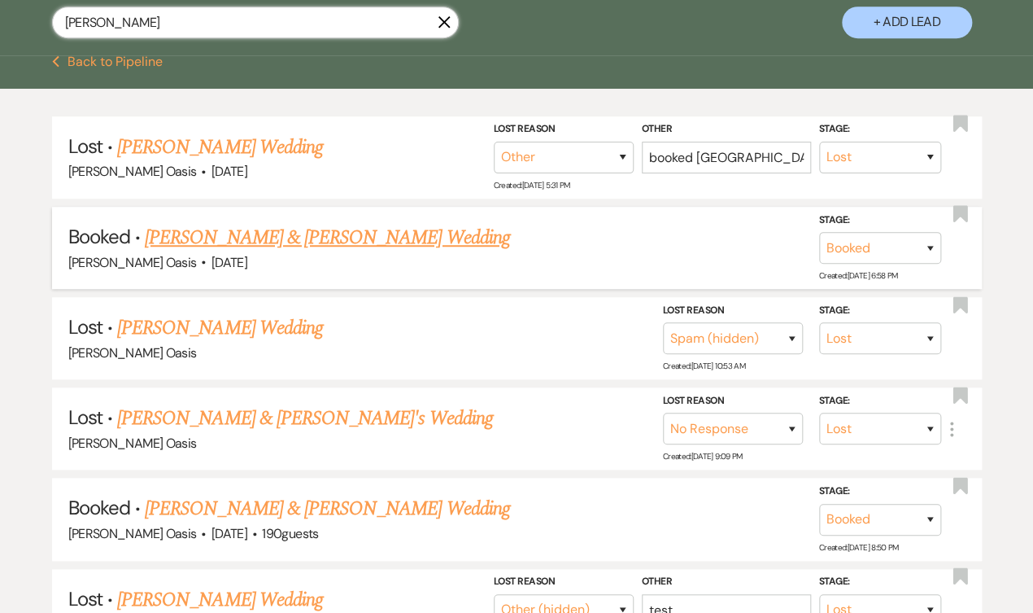
scroll to position [381, 0]
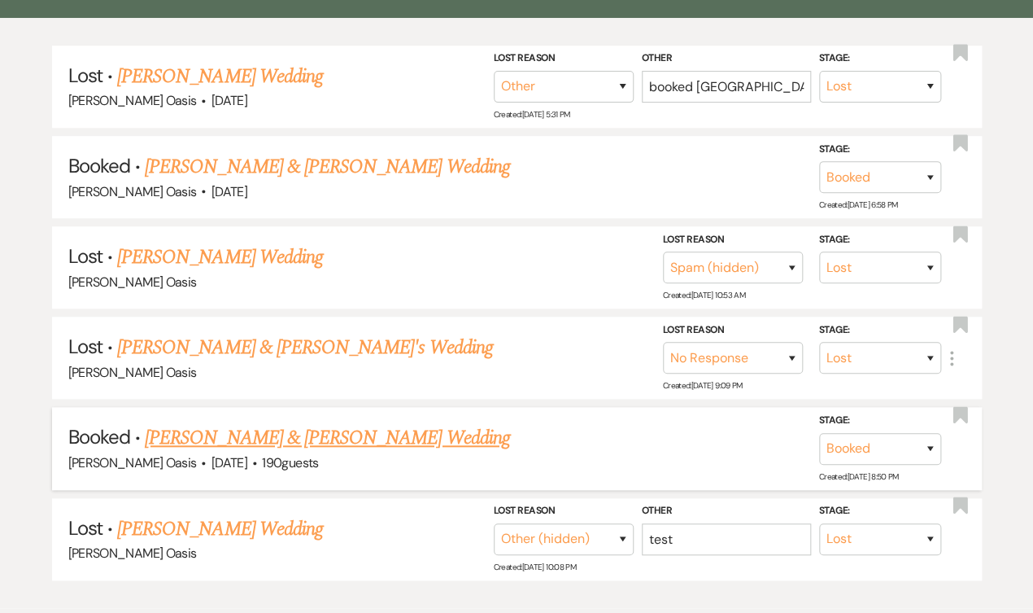
type input "dani"
click at [347, 425] on link "[PERSON_NAME] & [PERSON_NAME] Wedding" at bounding box center [327, 437] width 365 height 29
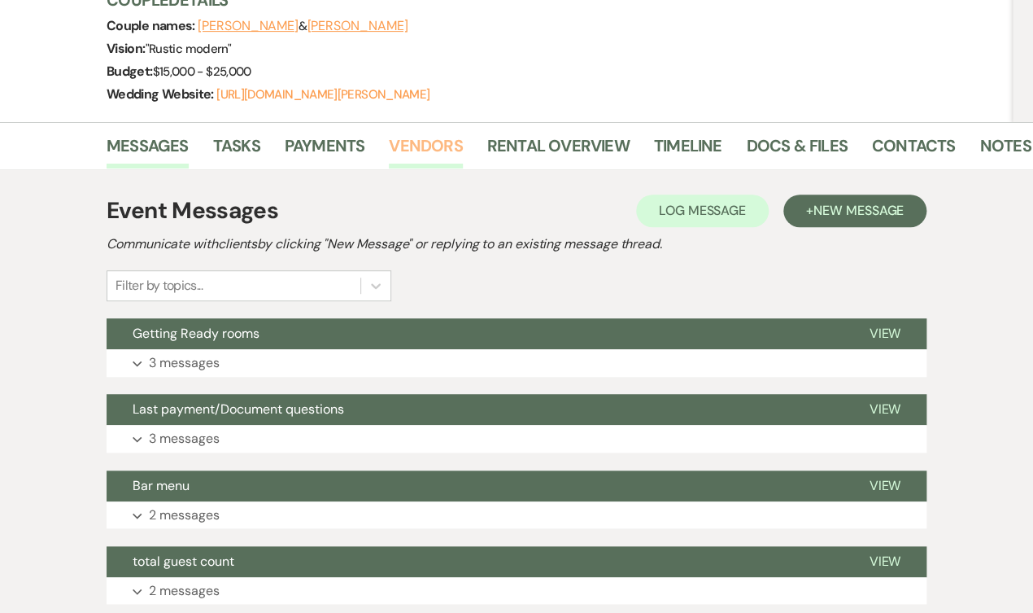
scroll to position [240, 0]
click at [411, 141] on link "Vendors" at bounding box center [425, 151] width 73 height 36
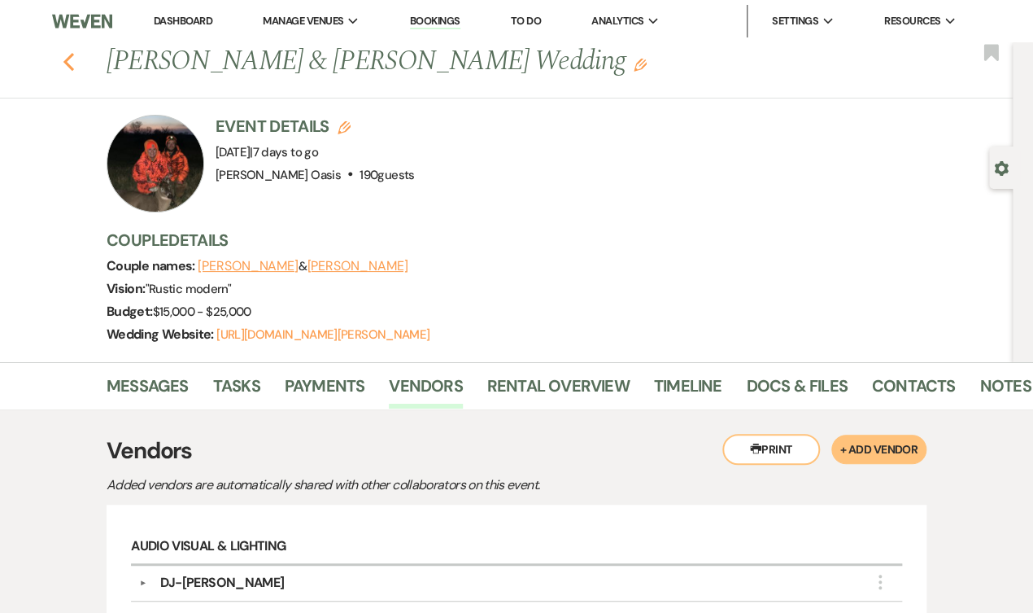
click at [67, 56] on icon "Previous" at bounding box center [69, 62] width 12 height 20
select select "8"
select select "1"
select select "8"
select select "3"
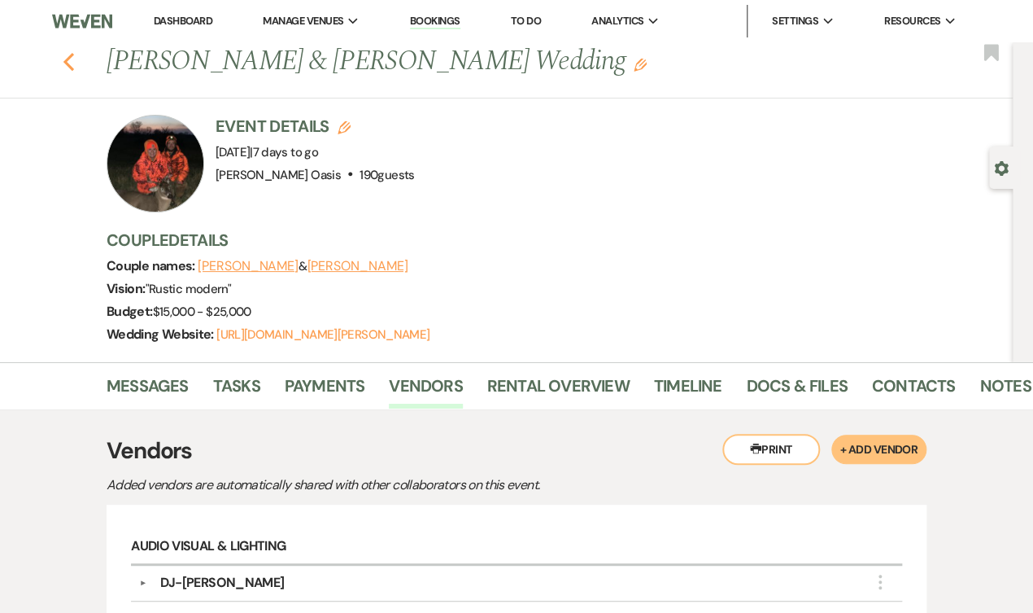
select select "8"
select select "5"
select select "8"
select select "2"
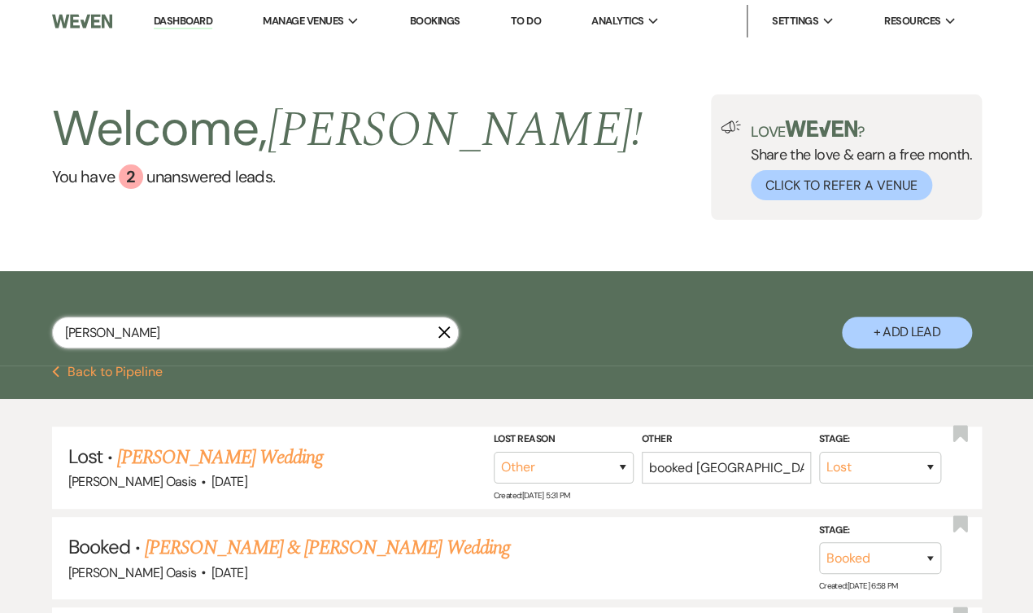
drag, startPoint x: 196, startPoint y: 342, endPoint x: 59, endPoint y: 312, distance: 140.0
click at [59, 312] on div "dani X + Add Lead" at bounding box center [516, 320] width 1033 height 82
type input "asi"
select select "8"
select select "3"
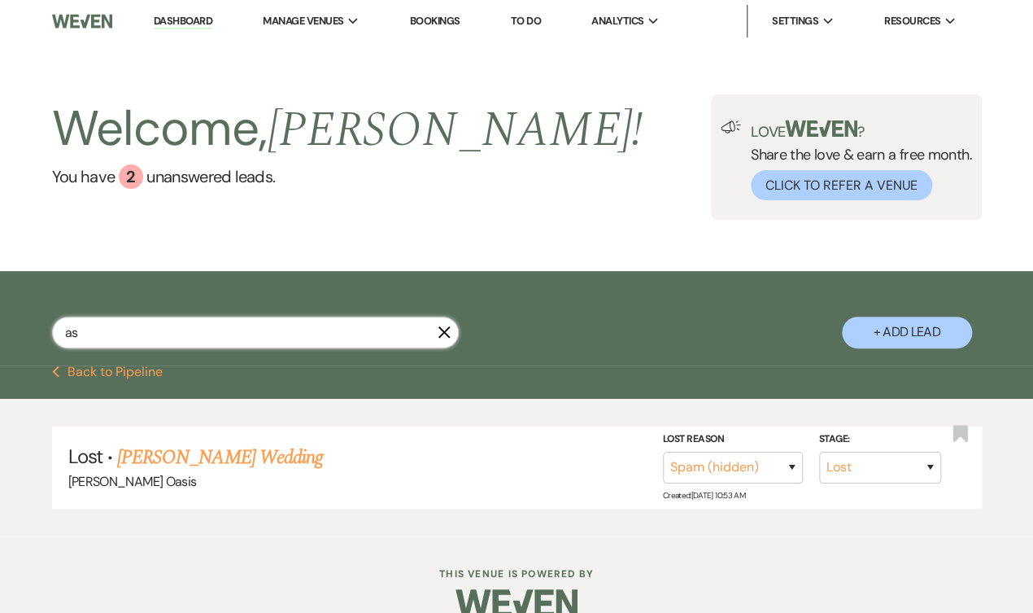
type input "a"
type input "isaac"
select select "8"
select select "5"
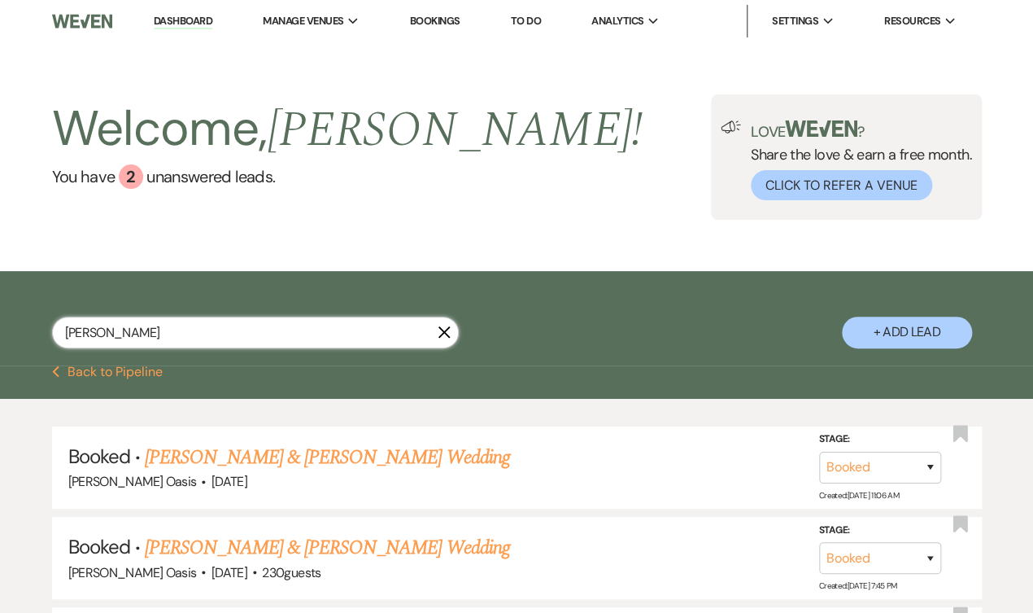
type input "Isaac"
drag, startPoint x: 91, startPoint y: 365, endPoint x: 190, endPoint y: 450, distance: 130.4
click at [190, 450] on link "[PERSON_NAME] & [PERSON_NAME] Wedding" at bounding box center [327, 457] width 365 height 29
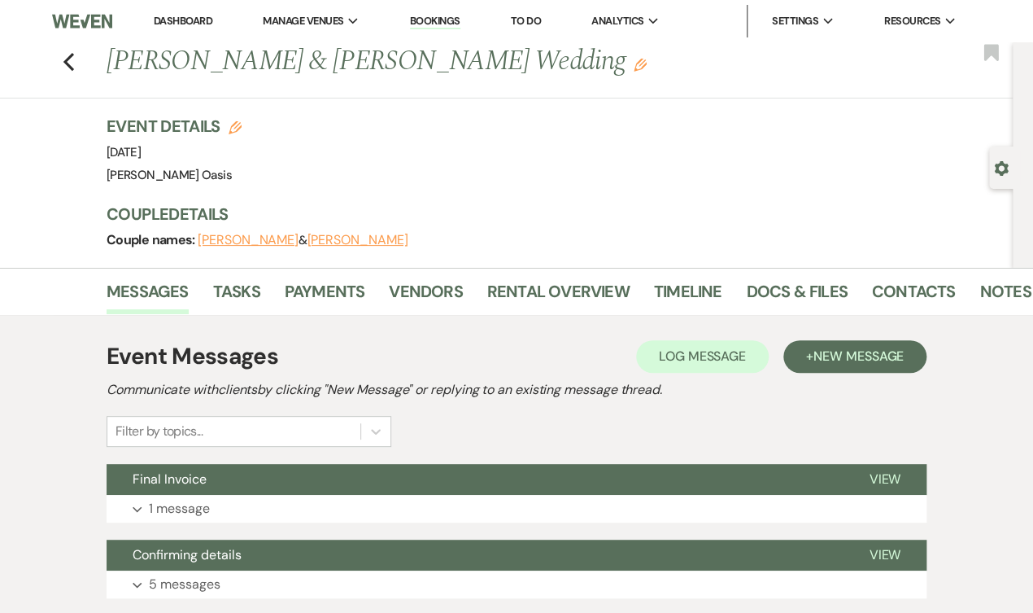
click at [325, 297] on link "Payments" at bounding box center [325, 296] width 81 height 36
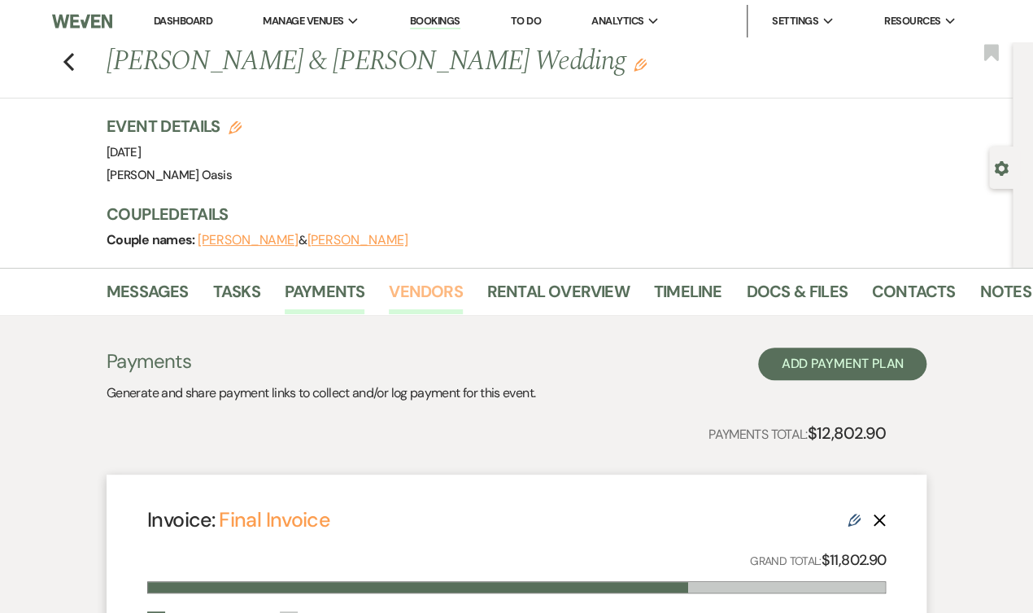
click at [423, 292] on link "Vendors" at bounding box center [425, 296] width 73 height 36
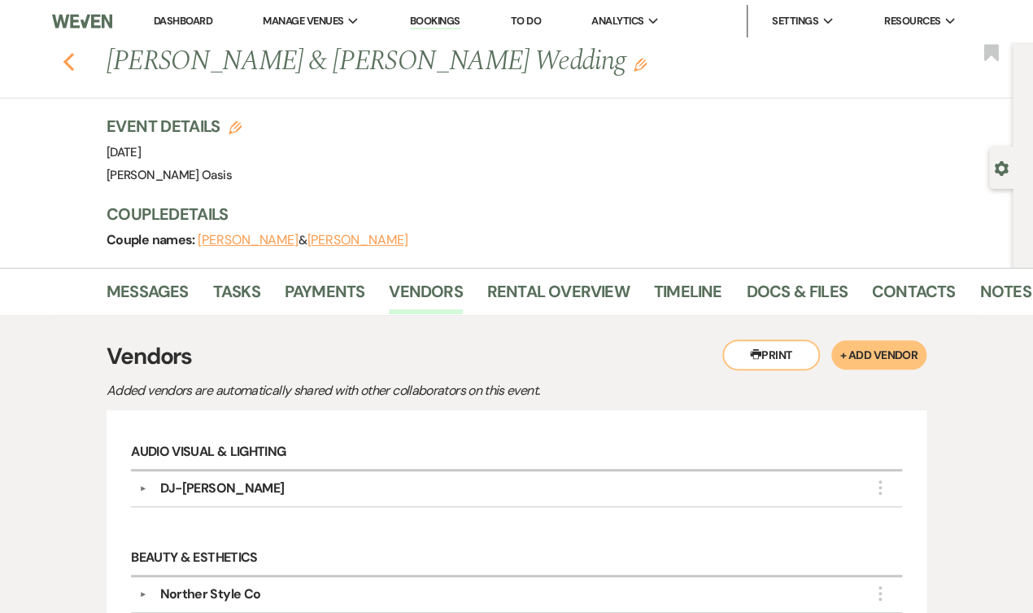
click at [69, 64] on icon "Previous" at bounding box center [69, 62] width 12 height 20
select select "8"
select select "5"
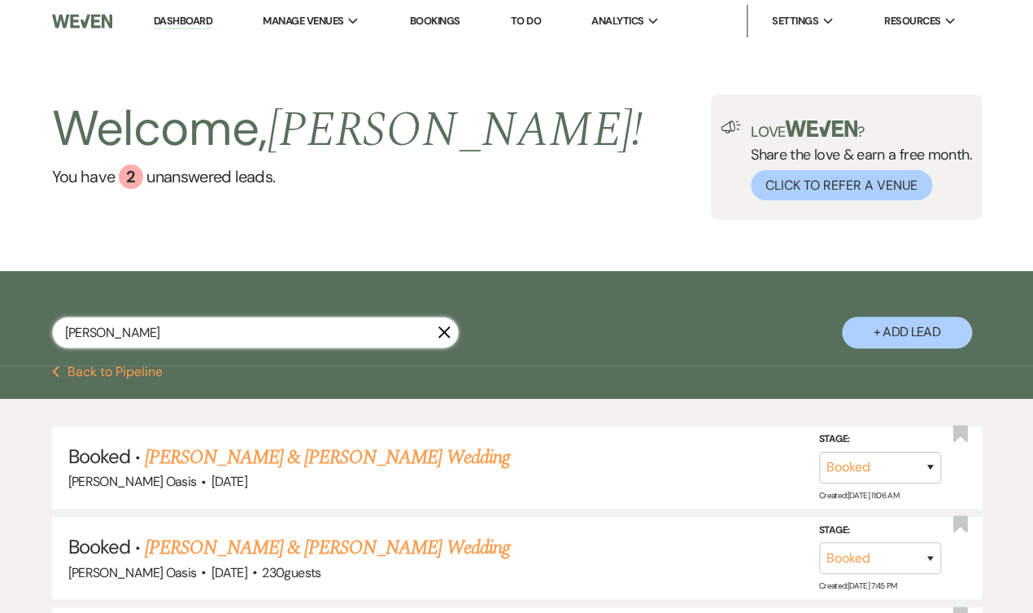
drag, startPoint x: 151, startPoint y: 325, endPoint x: 43, endPoint y: 330, distance: 108.4
click at [43, 330] on div "isaac X + Add Lead" at bounding box center [516, 320] width 1033 height 82
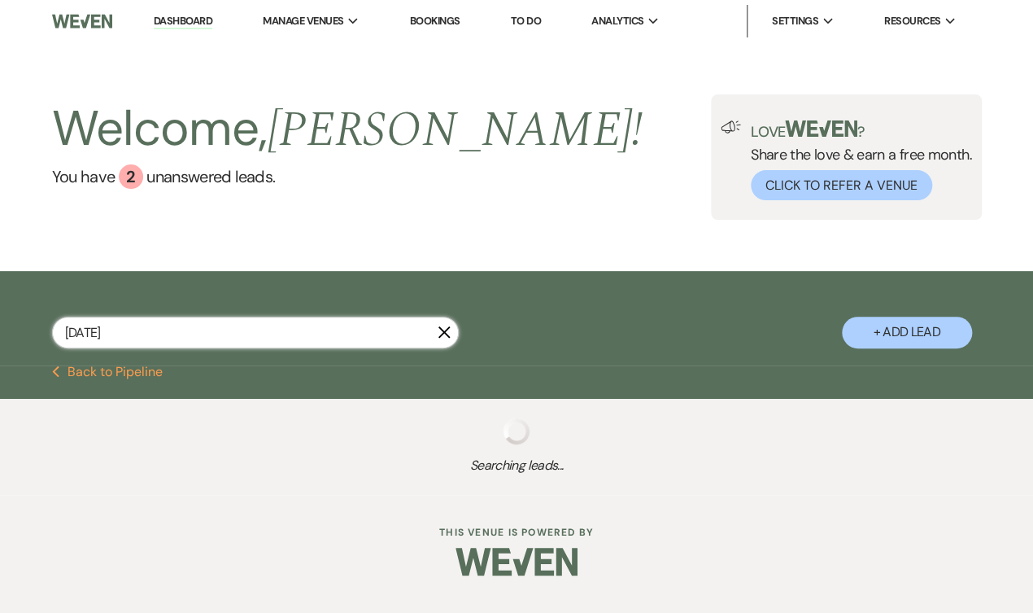
type input "august 22"
select select "8"
select select "1"
select select "8"
select select "5"
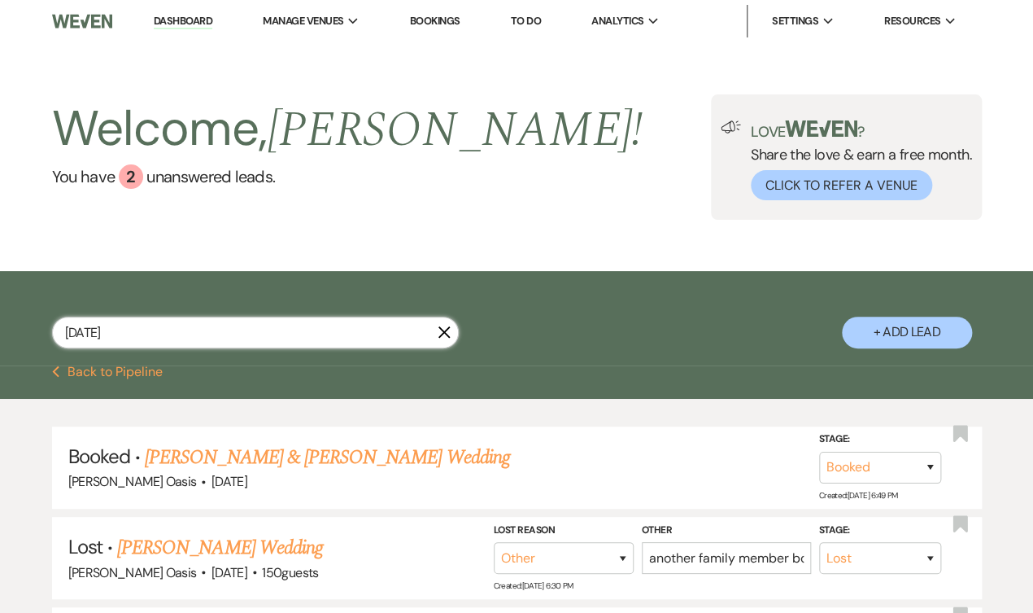
type input "august 22 2025"
select select "8"
select select "1"
select select "8"
select select "5"
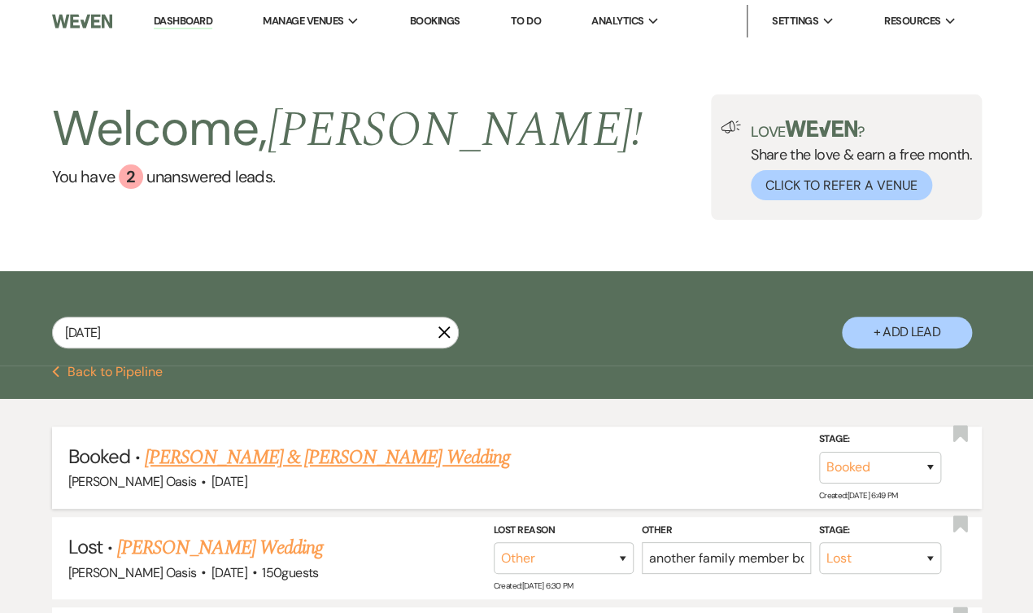
click at [212, 461] on link "[PERSON_NAME] & [PERSON_NAME] Wedding" at bounding box center [327, 457] width 365 height 29
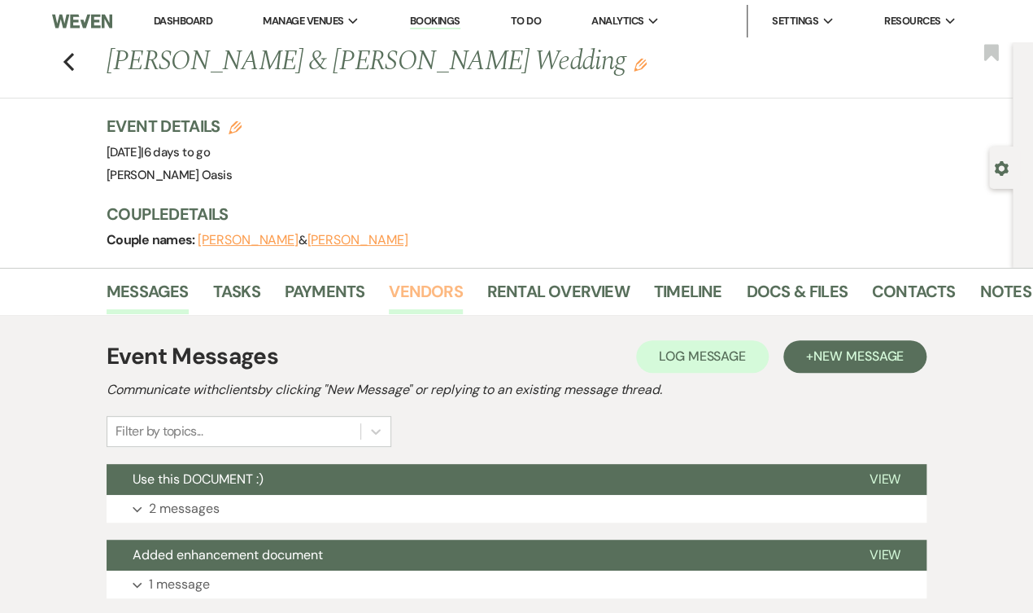
click at [417, 300] on link "Vendors" at bounding box center [425, 296] width 73 height 36
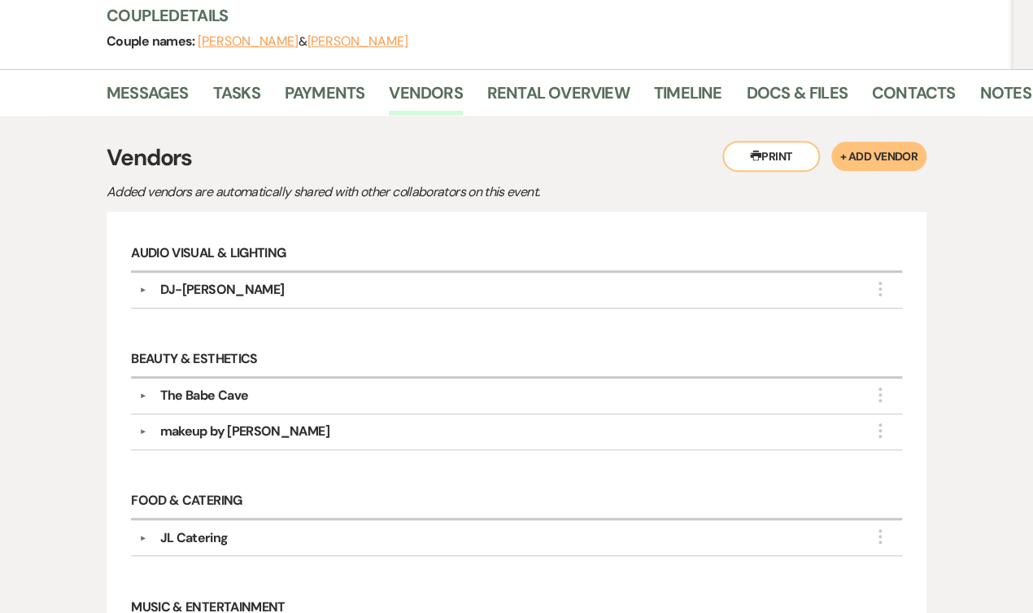
scroll to position [199, 0]
click at [232, 385] on div "The Babe Cave" at bounding box center [204, 395] width 89 height 20
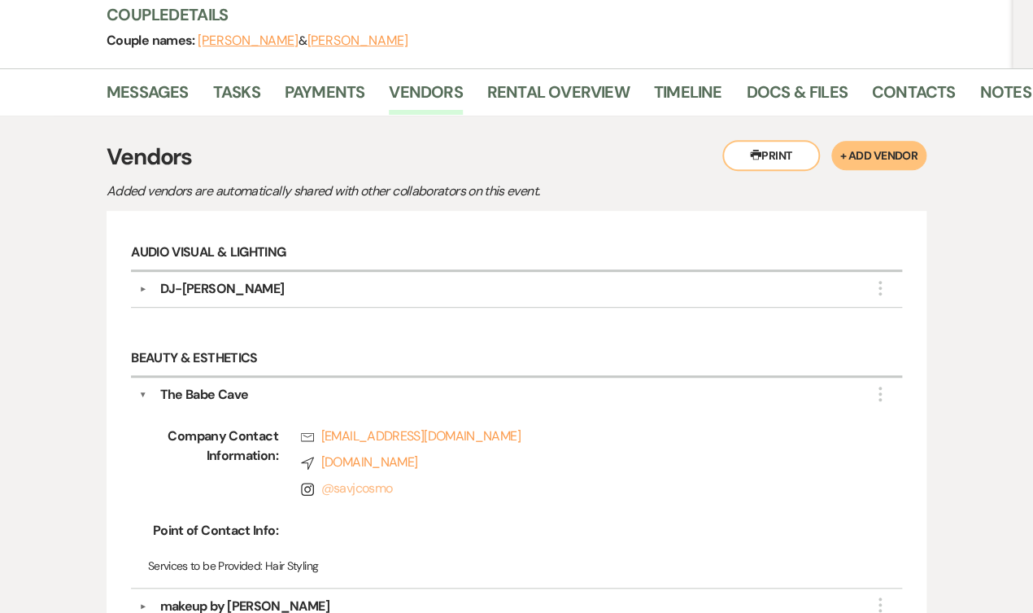
click at [367, 479] on link "@ savjcosmo" at bounding box center [357, 487] width 72 height 17
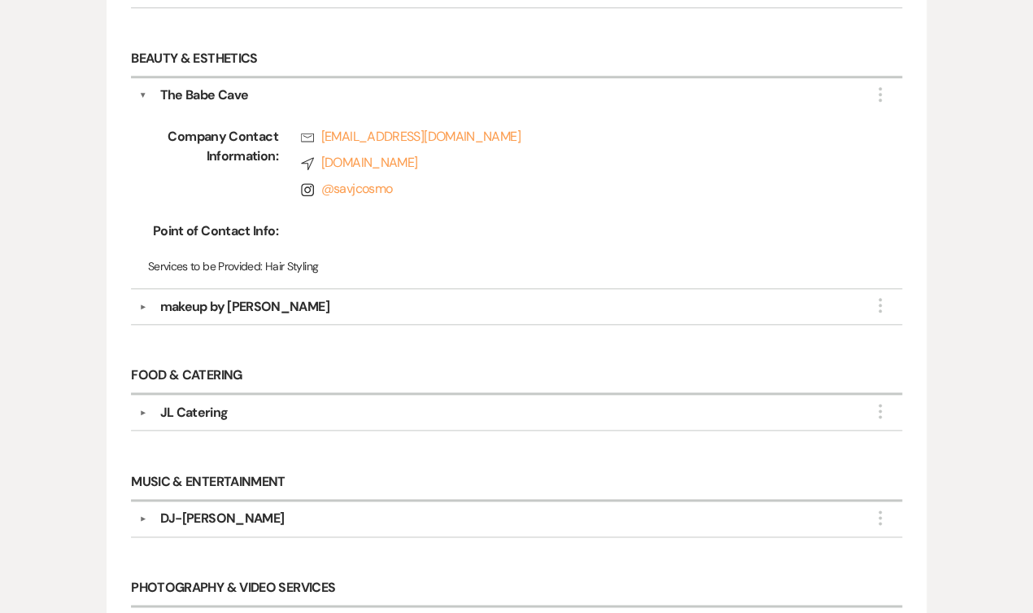
scroll to position [499, 0]
click at [292, 304] on div "makeup by ashley richter" at bounding box center [244, 307] width 169 height 20
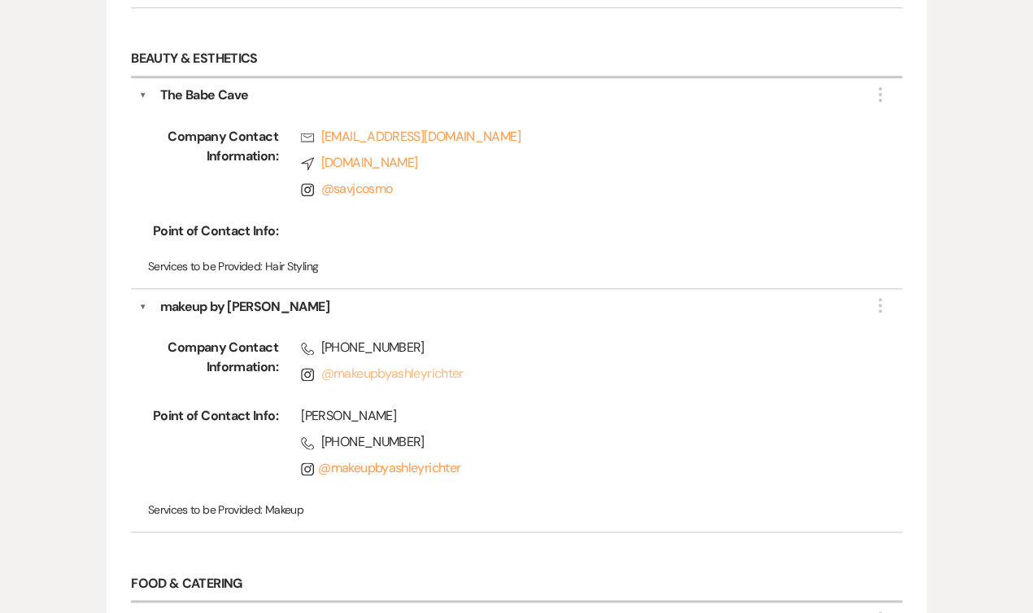
click at [360, 365] on link "@ makeupbyashleyrichter" at bounding box center [392, 373] width 142 height 17
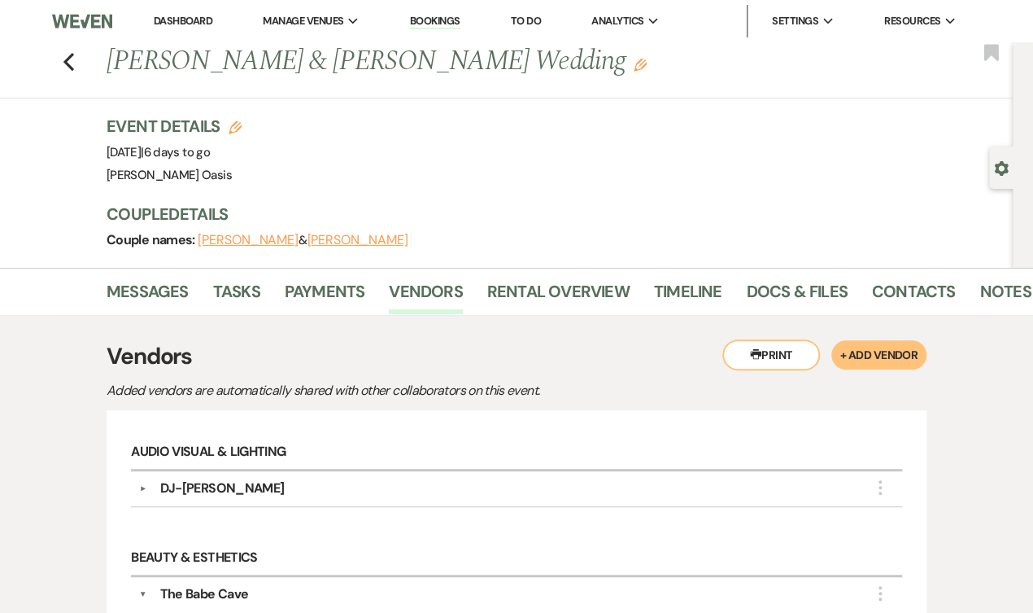
scroll to position [0, 0]
click at [157, 300] on link "Messages" at bounding box center [148, 296] width 82 height 36
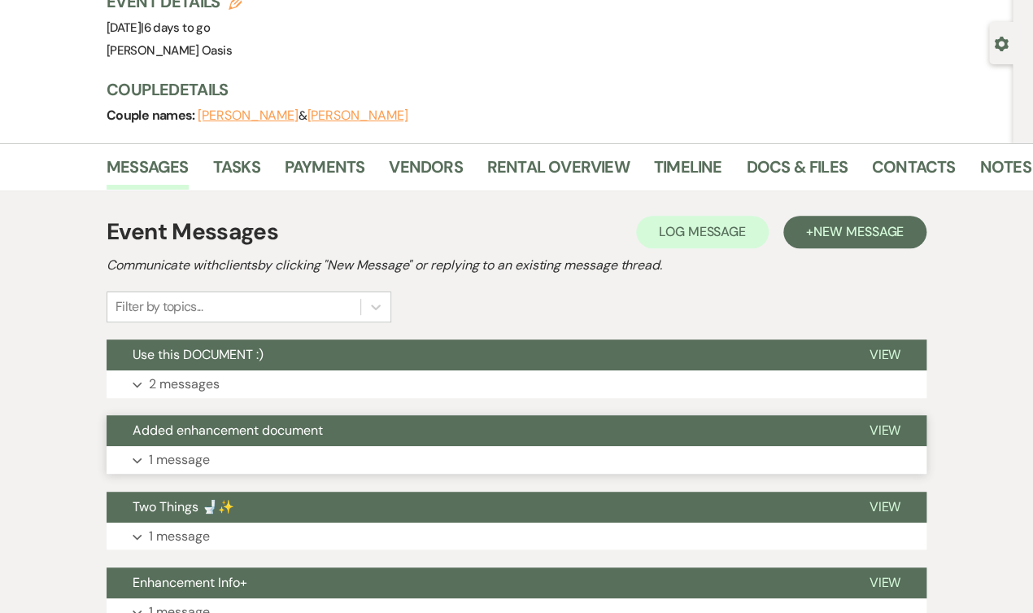
scroll to position [138, 0]
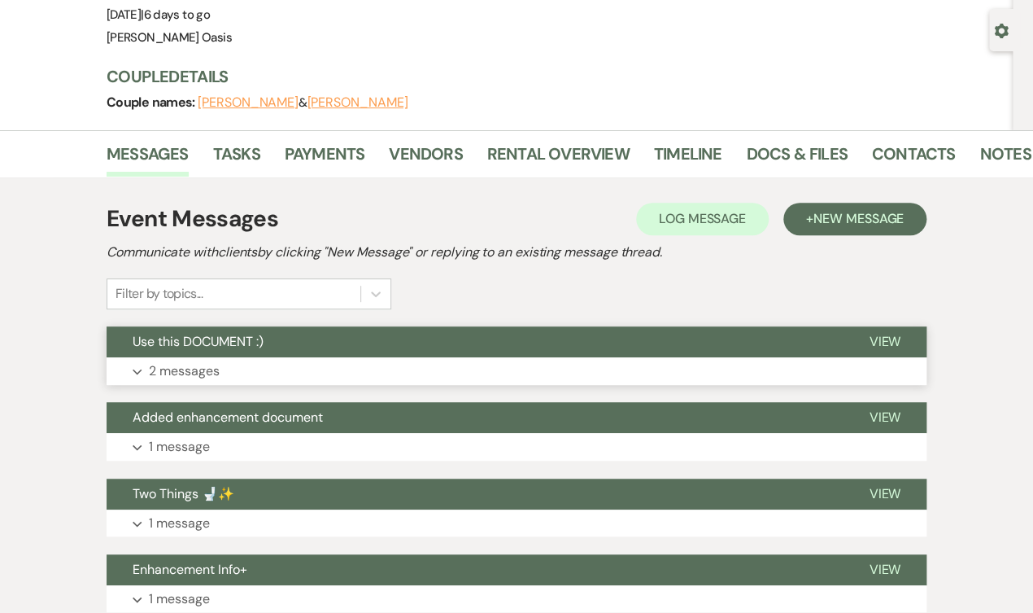
click at [380, 337] on button "Use this DOCUMENT :)" at bounding box center [475, 341] width 736 height 31
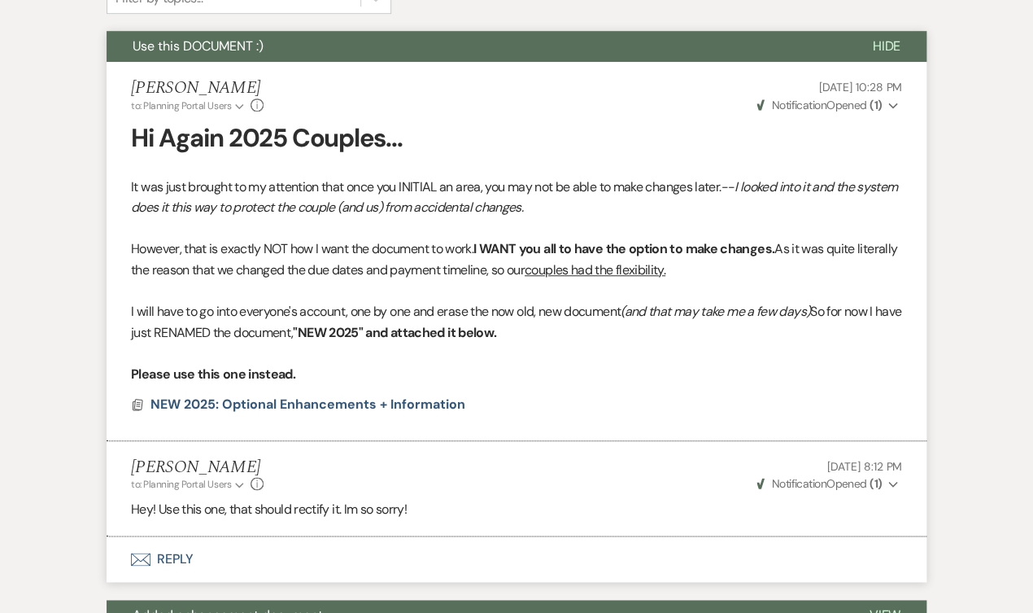
scroll to position [395, 0]
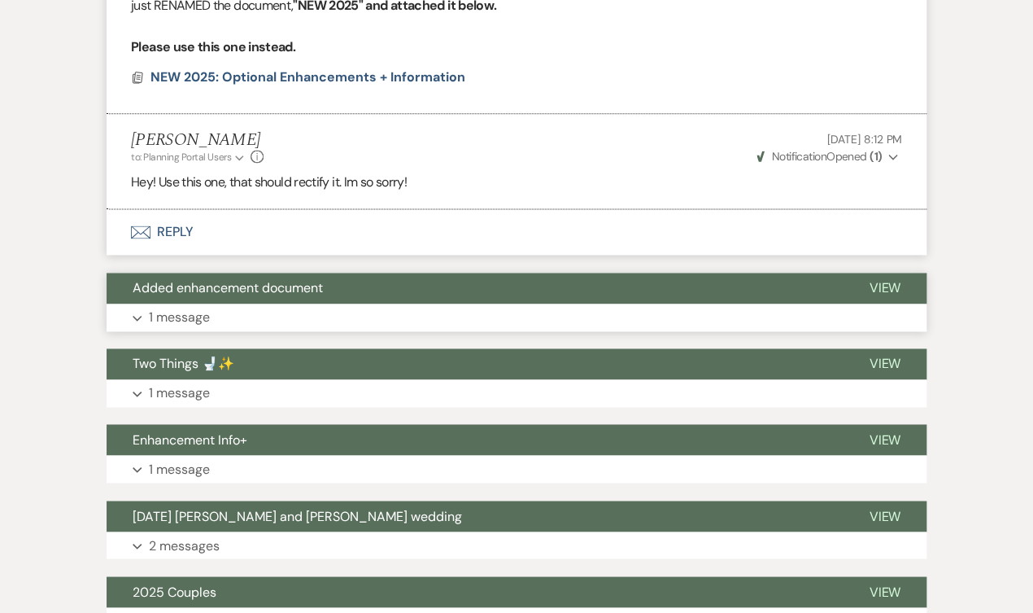
click at [352, 276] on button "Added enhancement document" at bounding box center [475, 288] width 736 height 31
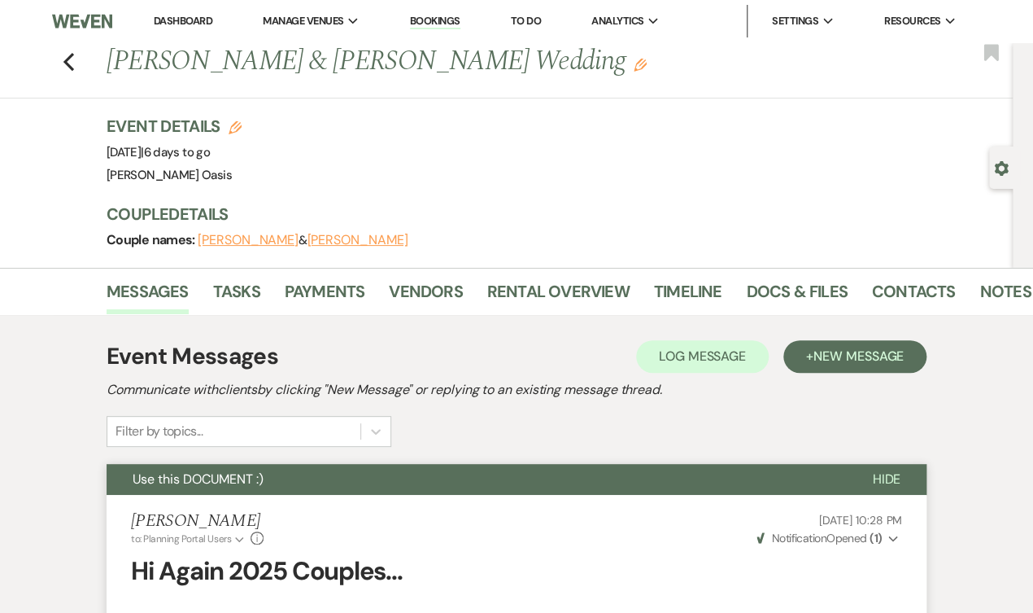
scroll to position [0, 0]
click at [800, 286] on link "Docs & Files" at bounding box center [796, 296] width 101 height 36
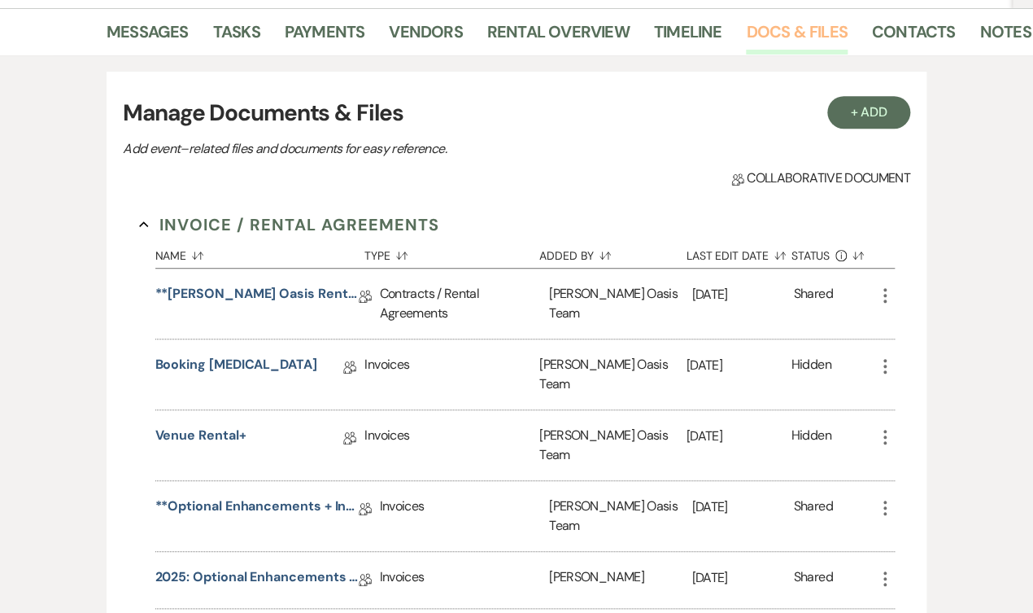
scroll to position [451, 0]
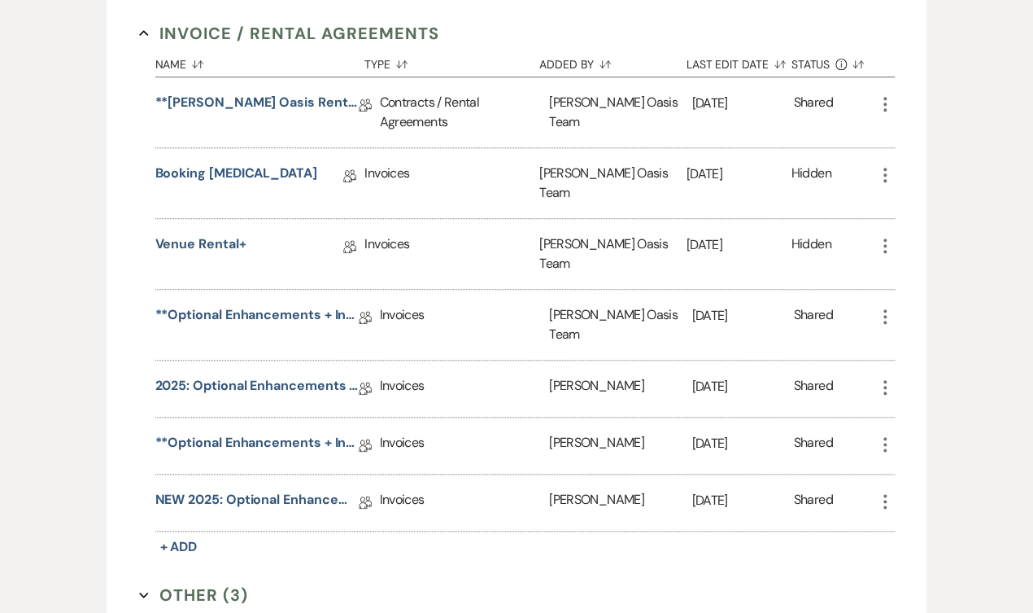
click at [885, 378] on icon "More" at bounding box center [886, 388] width 20 height 20
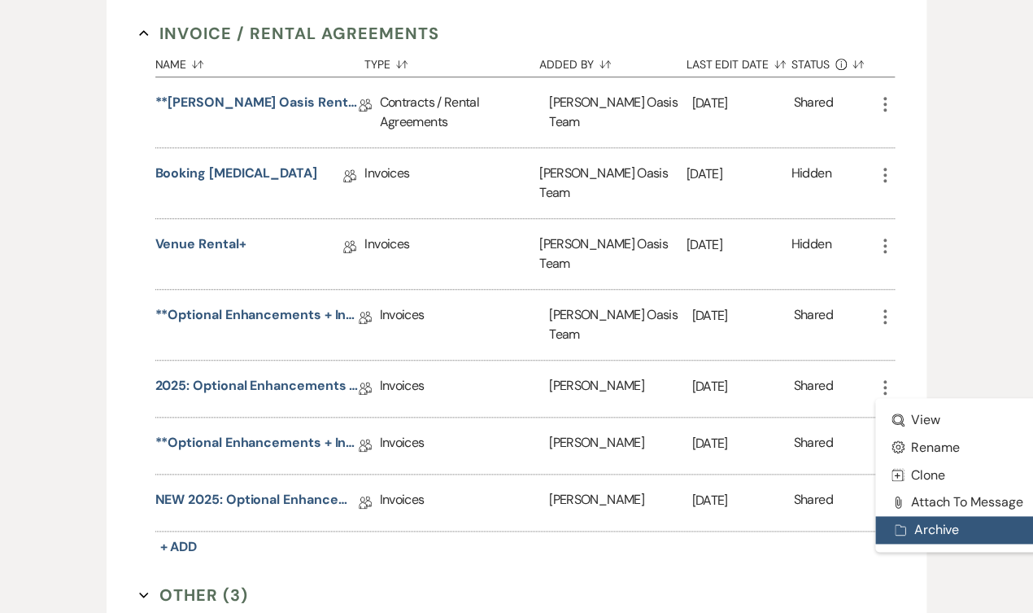
click at [899, 524] on use "button" at bounding box center [900, 529] width 11 height 11
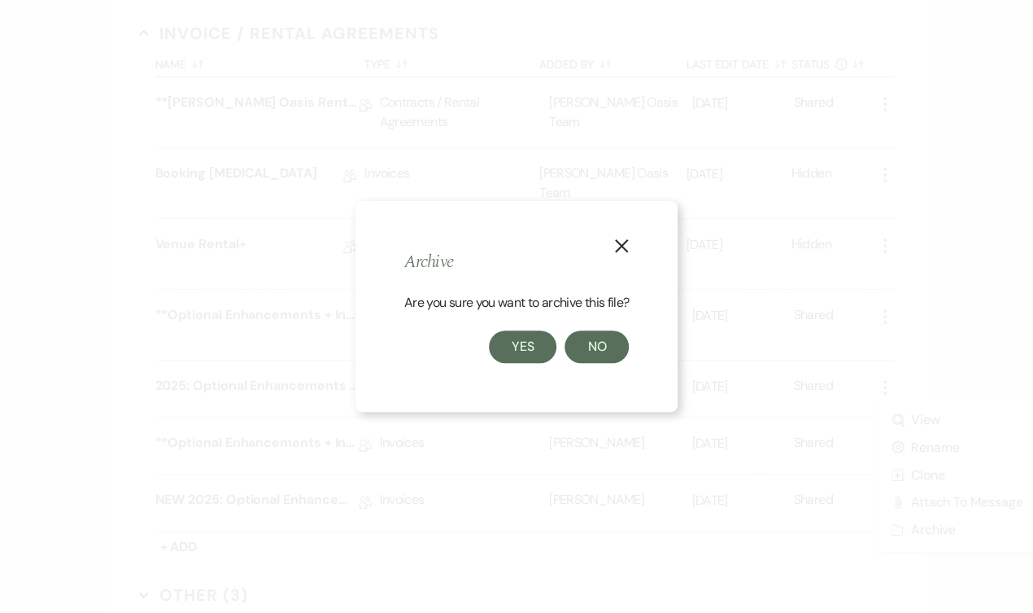
click at [526, 345] on button "Yes" at bounding box center [523, 346] width 68 height 33
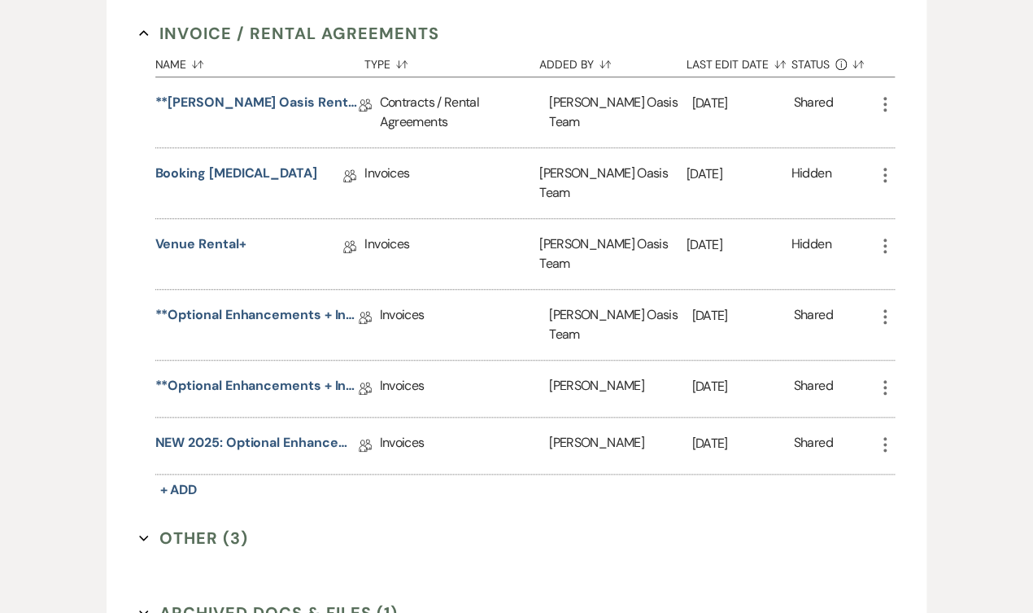
click at [888, 378] on icon "More" at bounding box center [886, 388] width 20 height 20
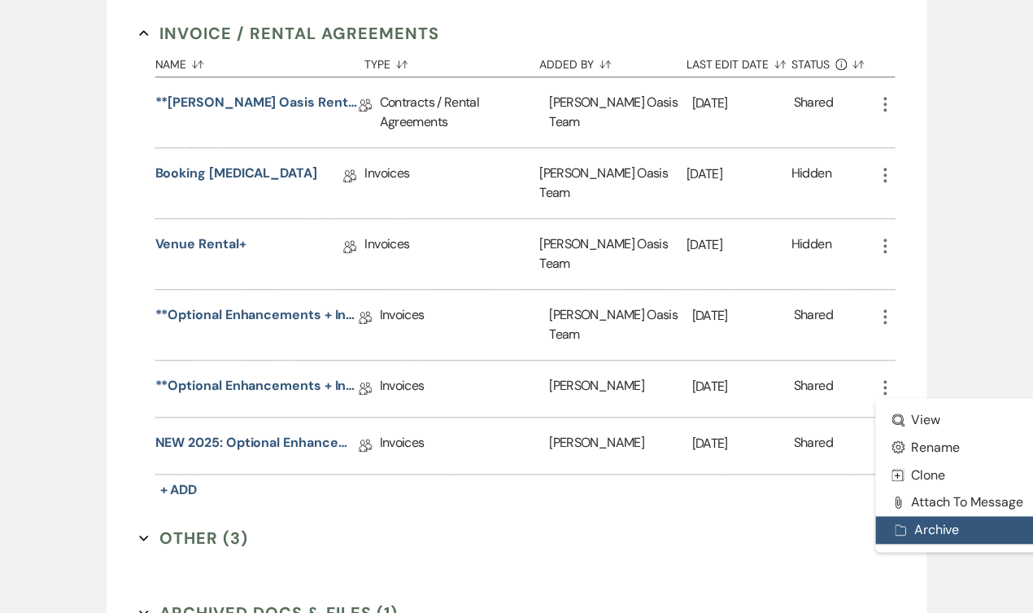
click at [924, 516] on button "Archive Archive" at bounding box center [958, 530] width 164 height 28
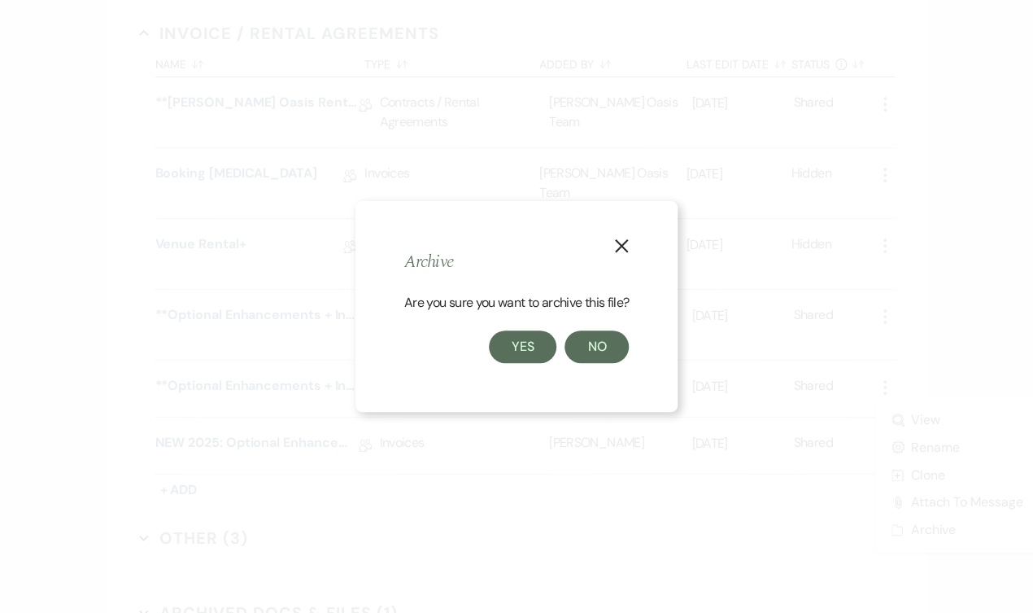
click at [540, 349] on button "Yes" at bounding box center [523, 346] width 68 height 33
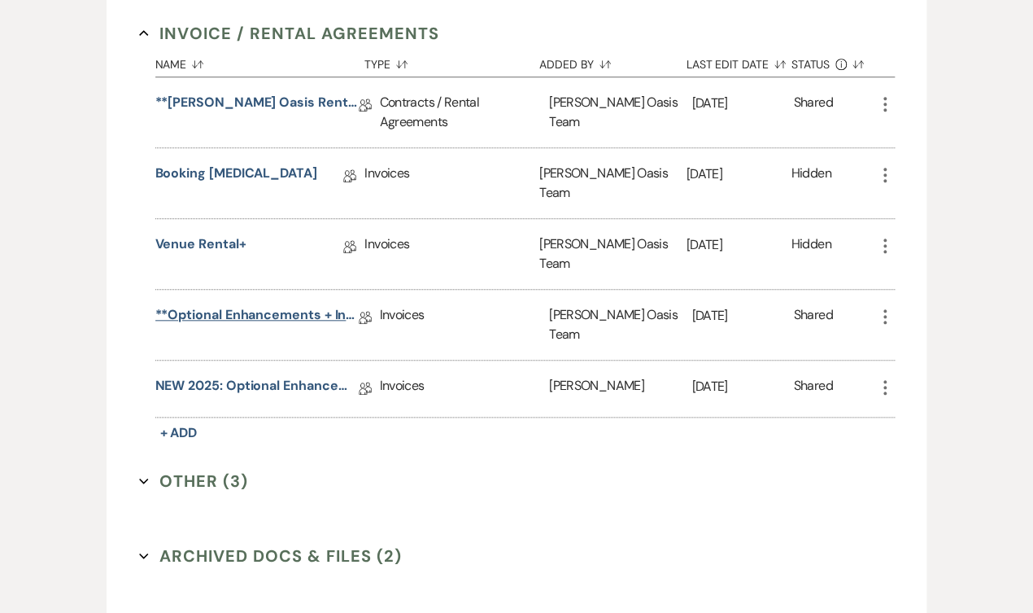
click at [271, 305] on link "**Optional Enhancements + Information**" at bounding box center [256, 317] width 203 height 25
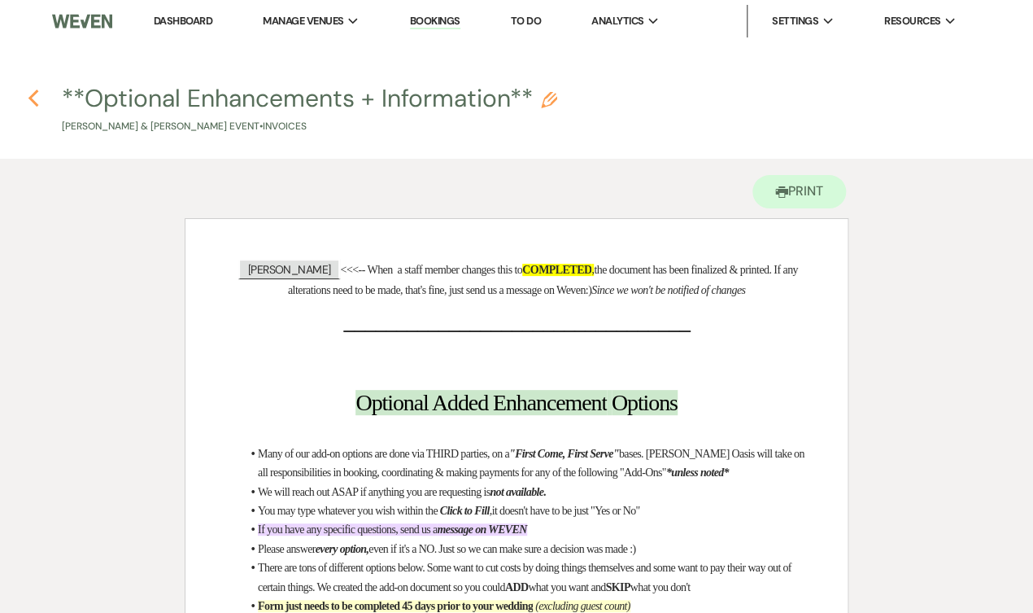
click at [37, 93] on icon "Previous" at bounding box center [34, 99] width 12 height 20
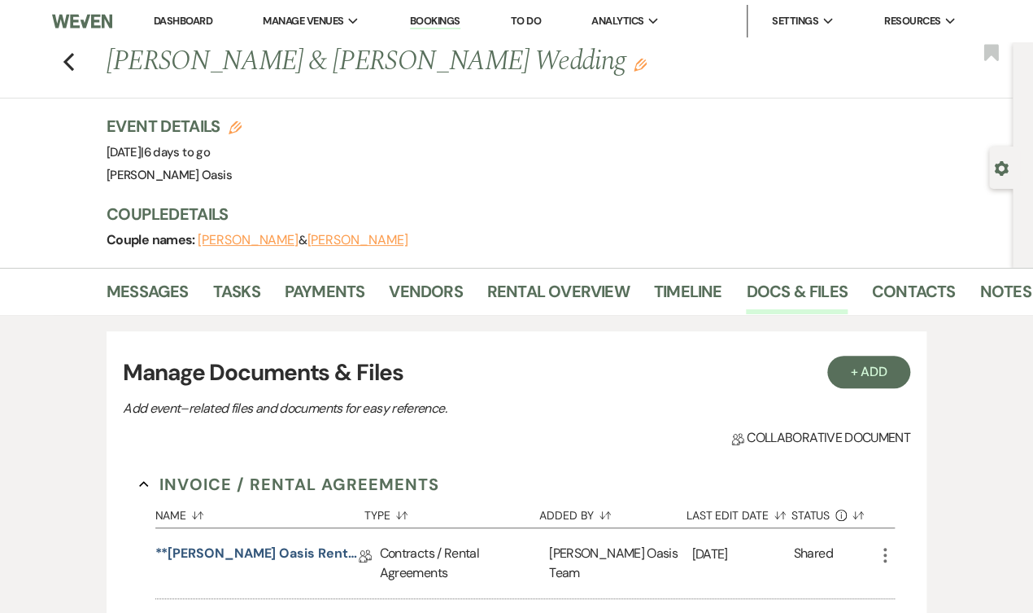
scroll to position [451, 0]
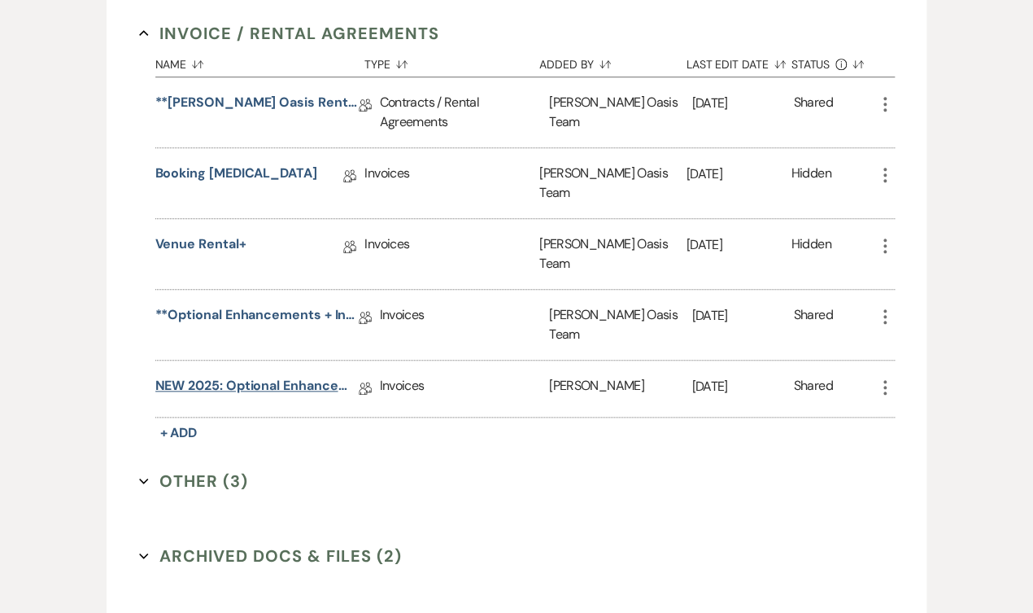
click at [282, 376] on link "NEW 2025: Optional Enhancements + Information" at bounding box center [256, 388] width 203 height 25
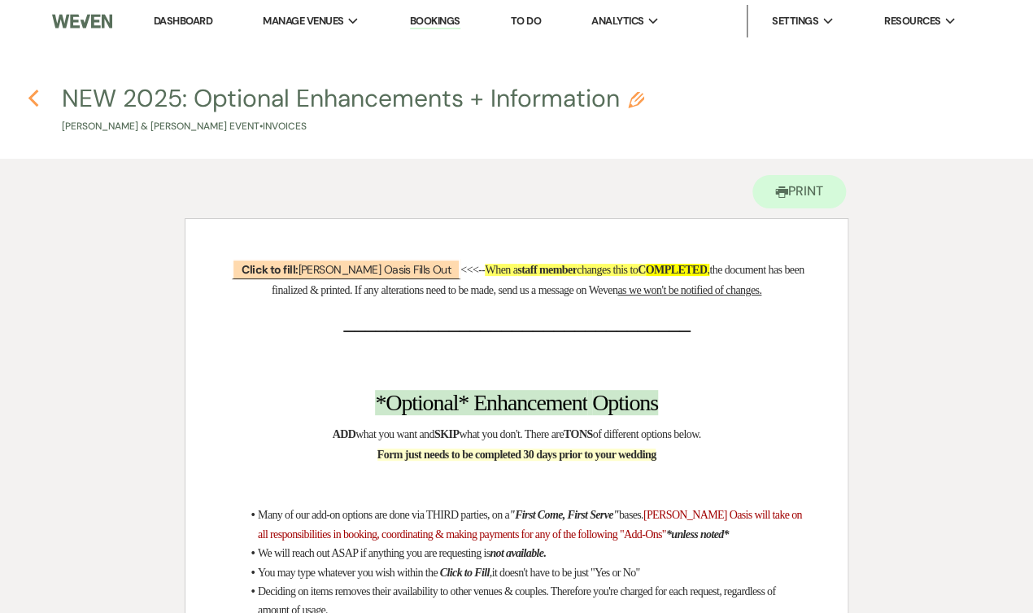
click at [33, 94] on use "button" at bounding box center [33, 99] width 11 height 18
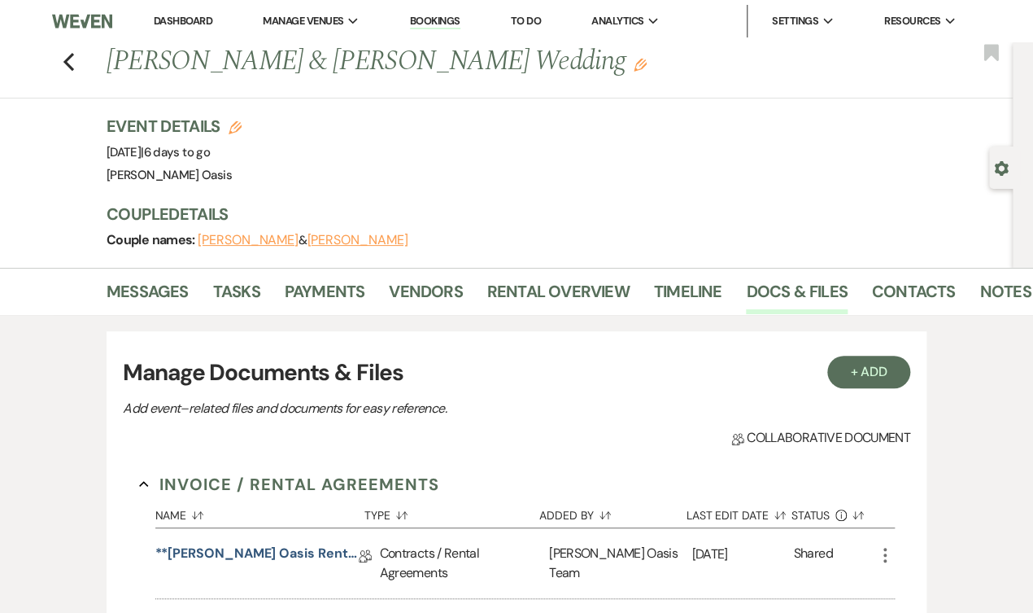
scroll to position [451, 0]
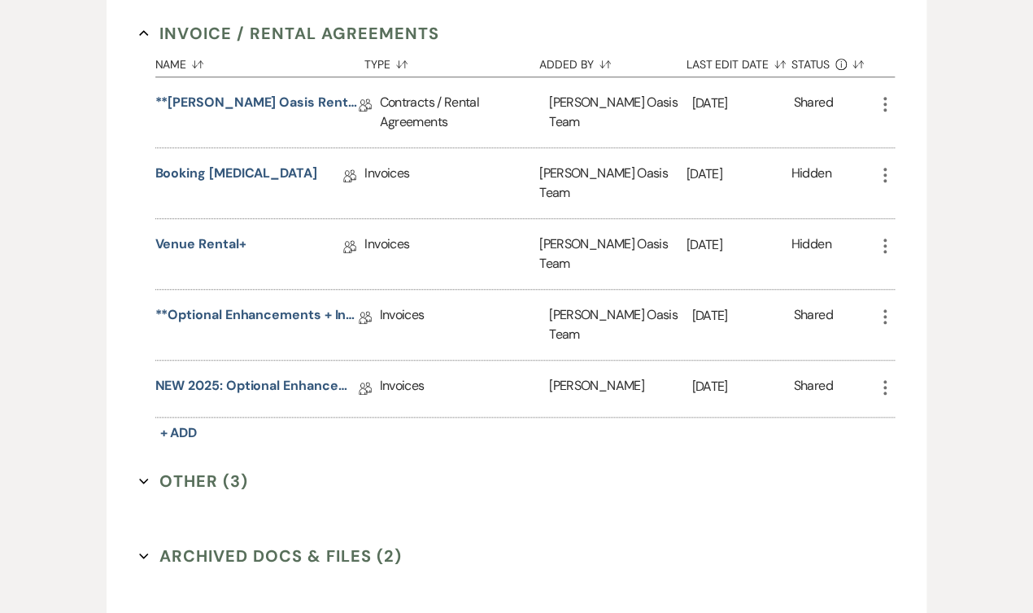
select select "8"
select select "1"
select select "8"
select select "5"
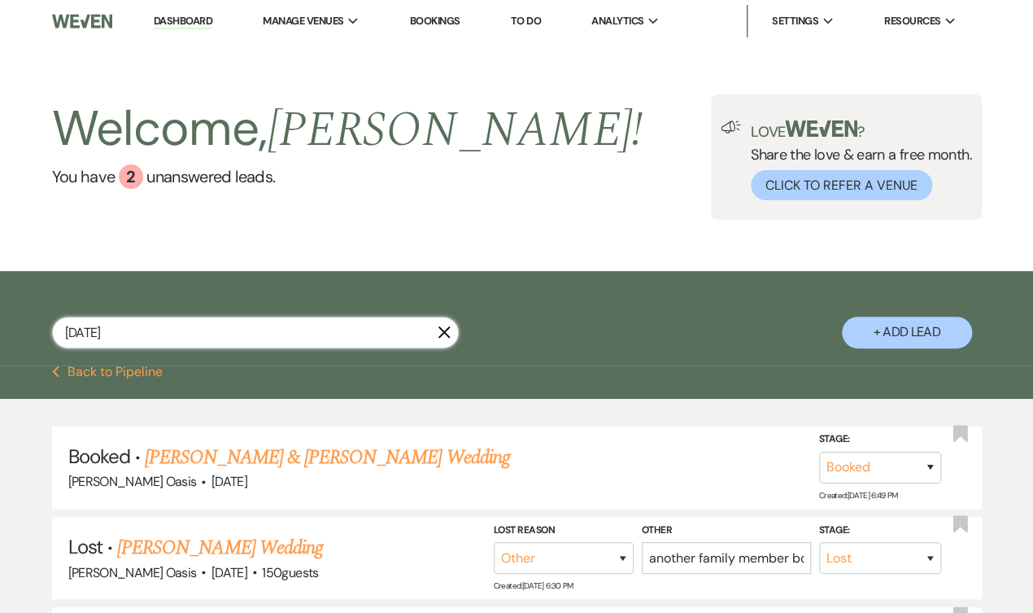
click at [438, 337] on input "august 22 2025" at bounding box center [255, 333] width 407 height 32
click at [441, 330] on icon "X" at bounding box center [444, 331] width 13 height 13
